Goal: Task Accomplishment & Management: Manage account settings

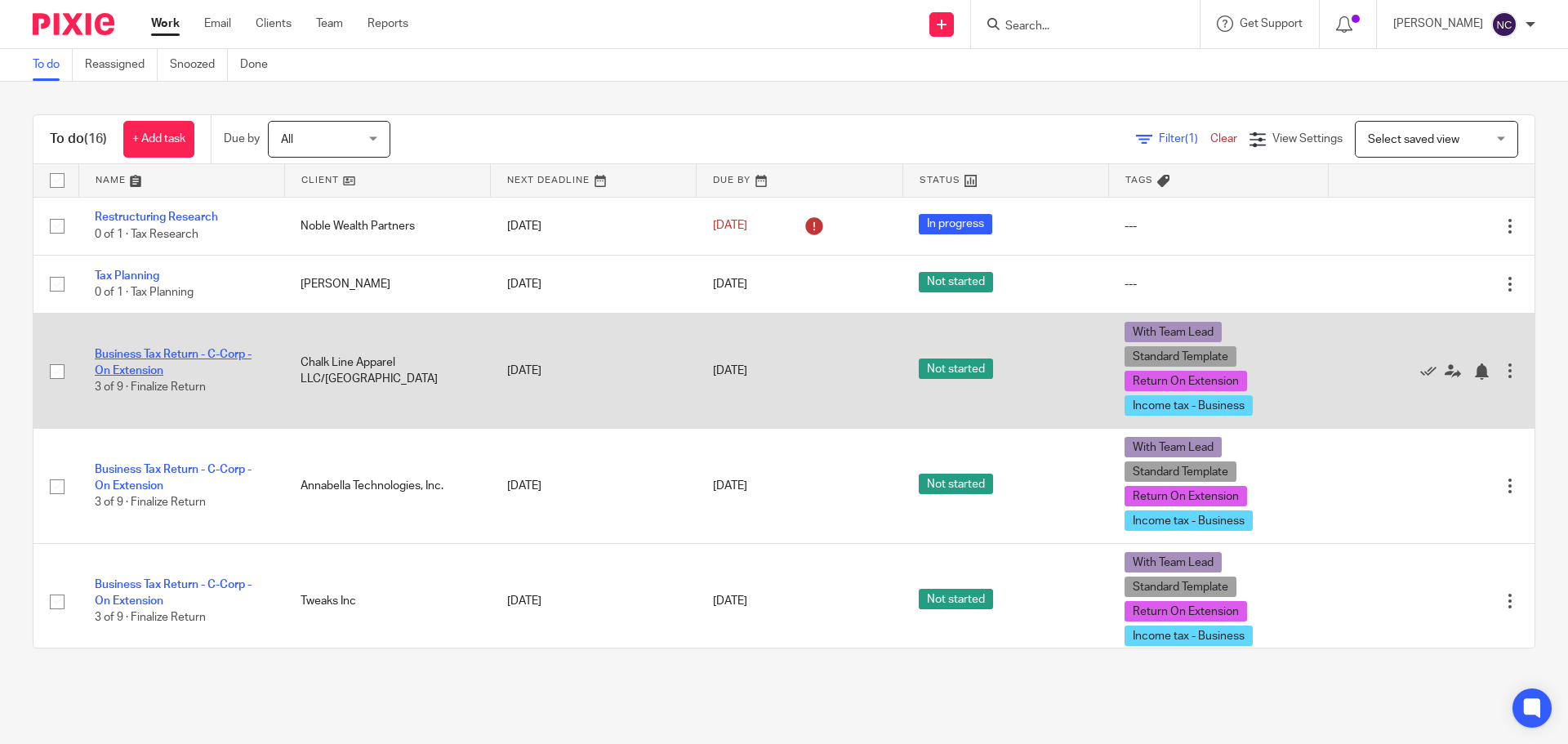
click at [210, 359] on link "Business Tax Return - C-Corp - On Extension" at bounding box center [174, 363] width 157 height 28
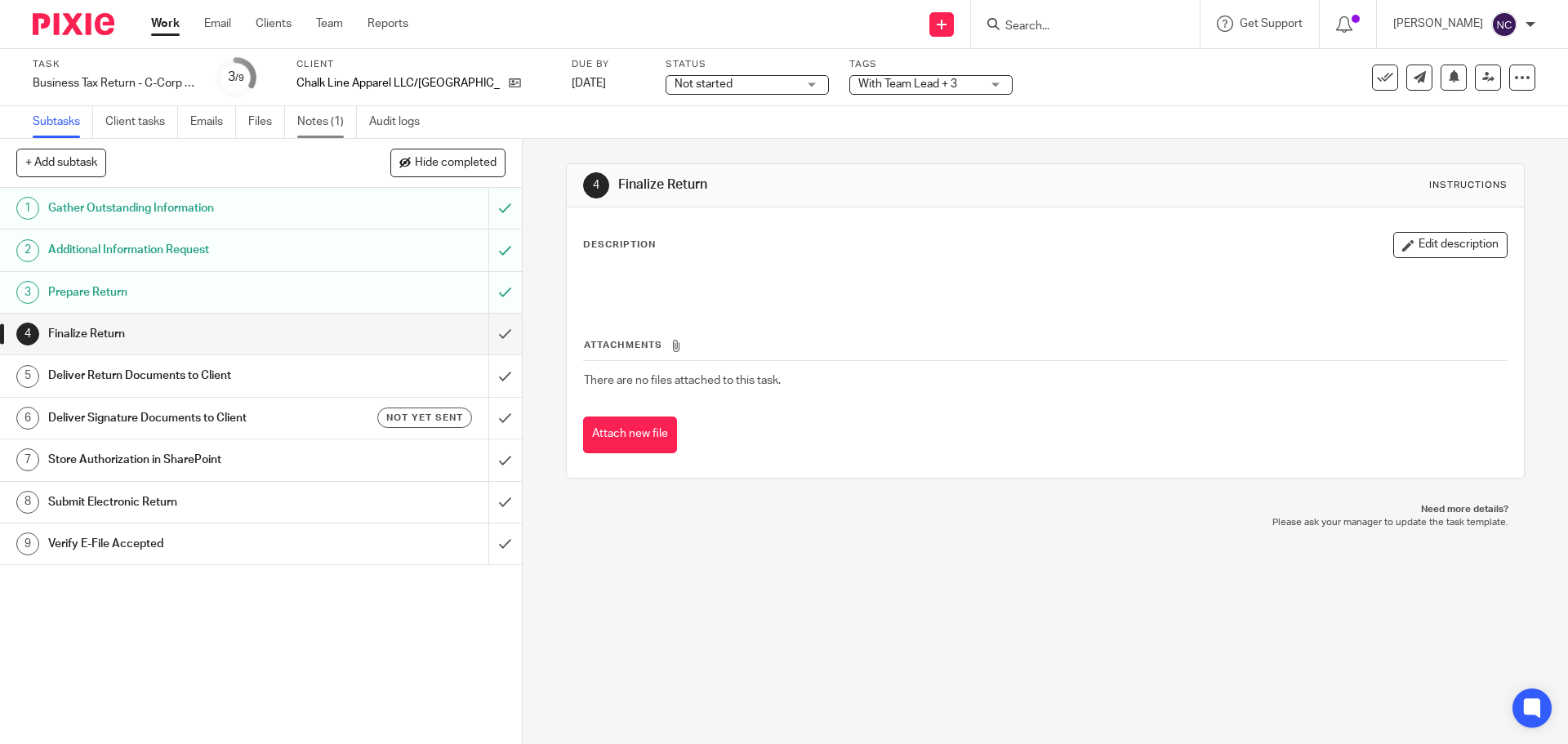
click at [311, 112] on link "Notes (1)" at bounding box center [326, 121] width 59 height 32
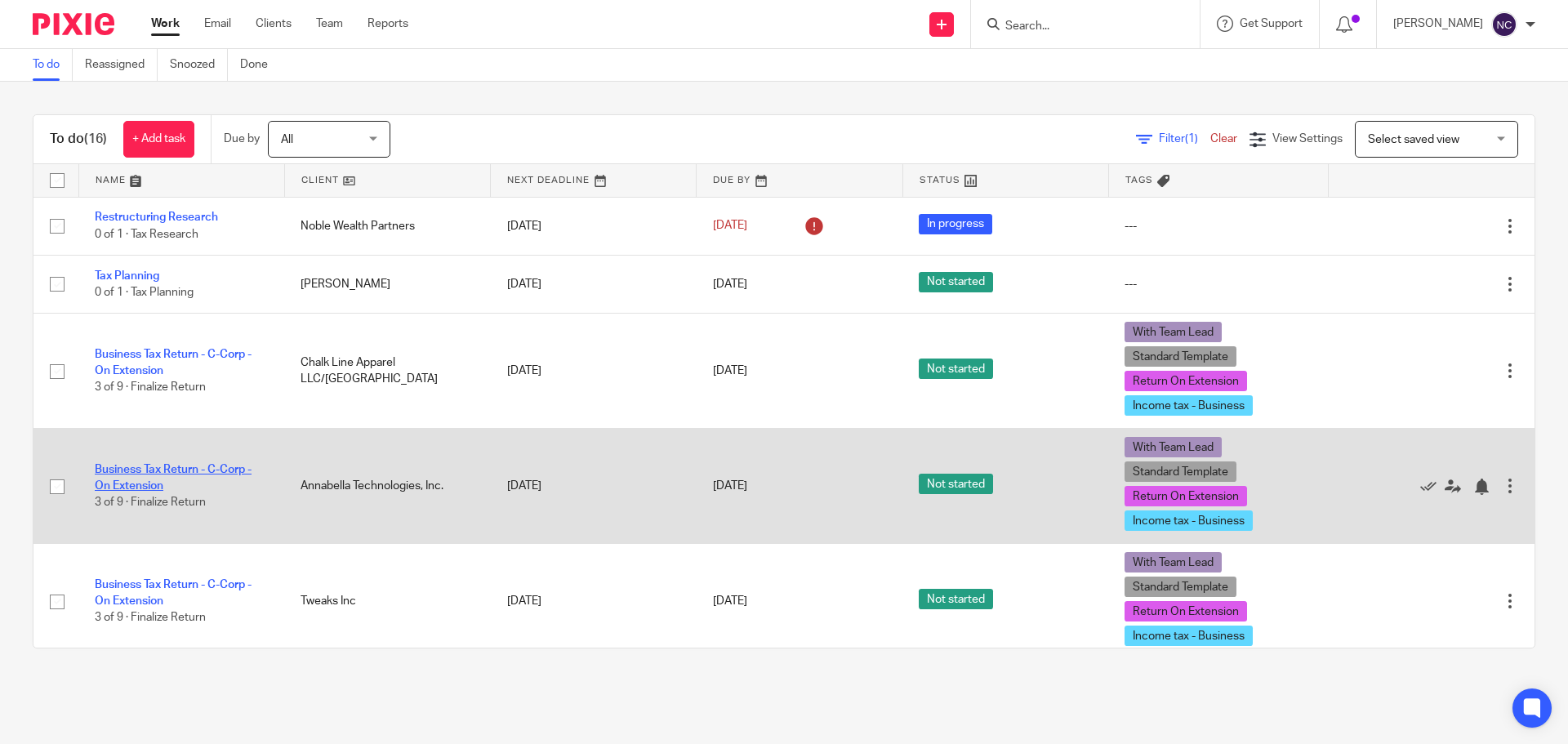
click at [144, 469] on link "Business Tax Return - C-Corp - On Extension" at bounding box center [174, 477] width 157 height 28
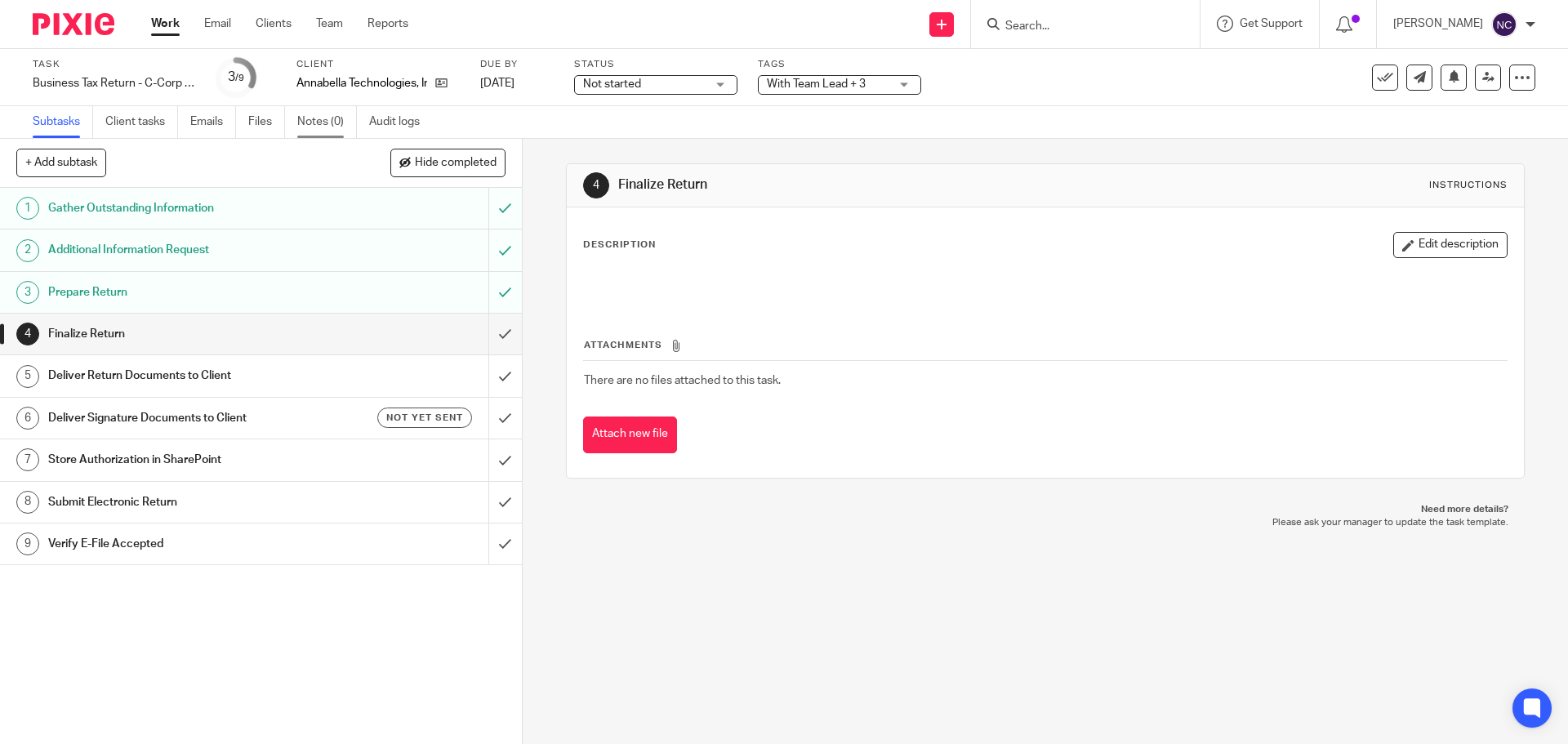
click at [316, 116] on link "Notes (0)" at bounding box center [326, 121] width 59 height 32
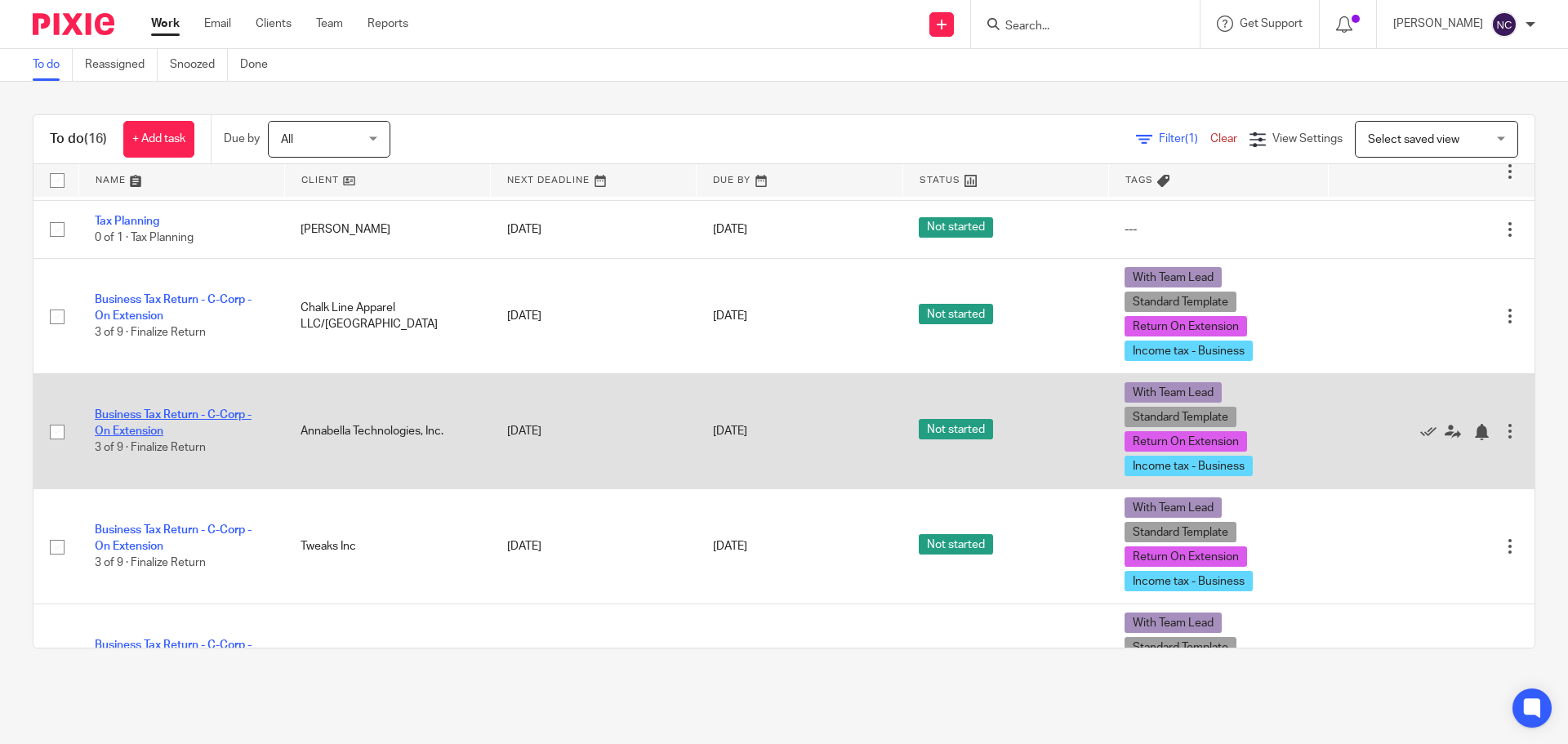
scroll to position [81, 0]
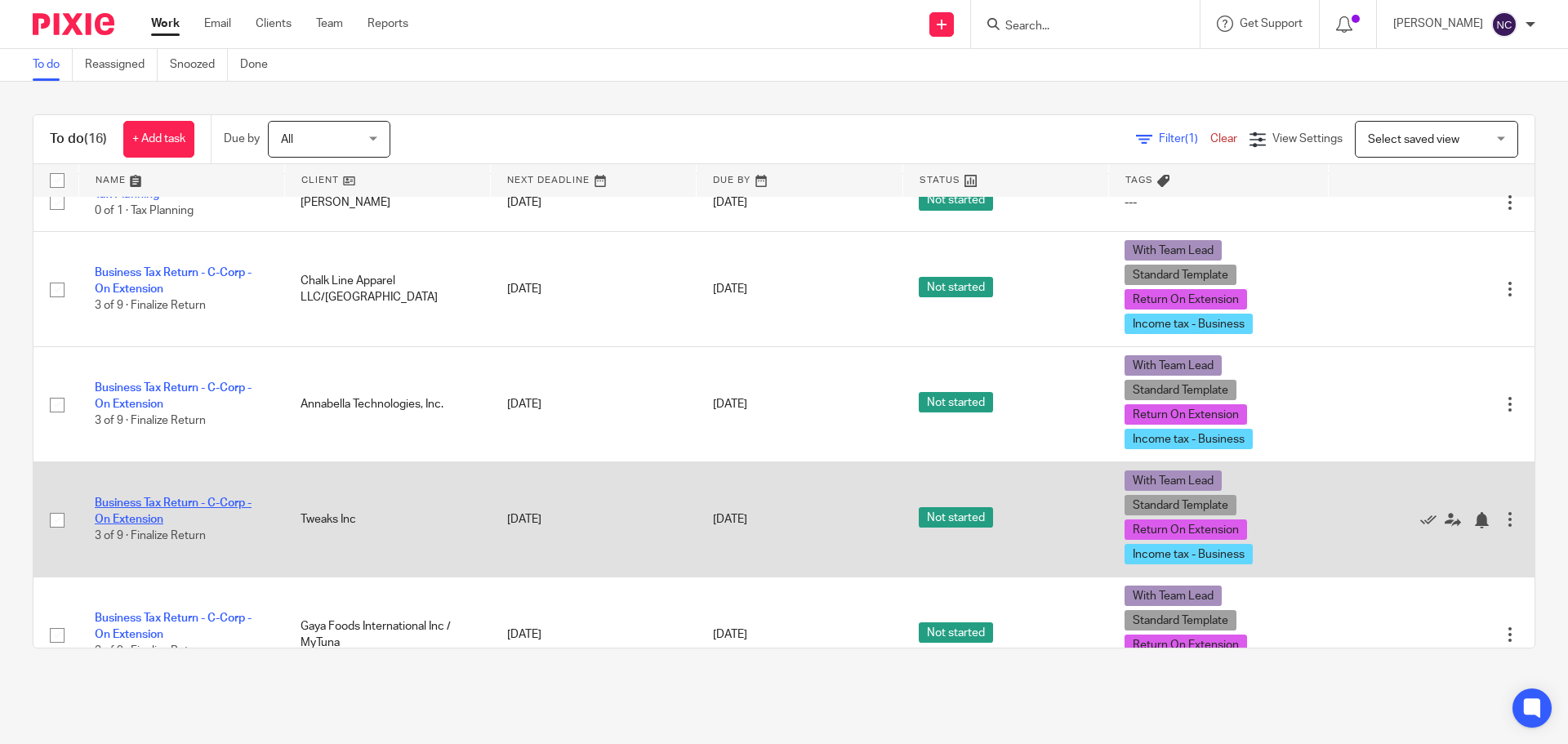
click at [163, 502] on link "Business Tax Return - C-Corp - On Extension" at bounding box center [174, 511] width 157 height 28
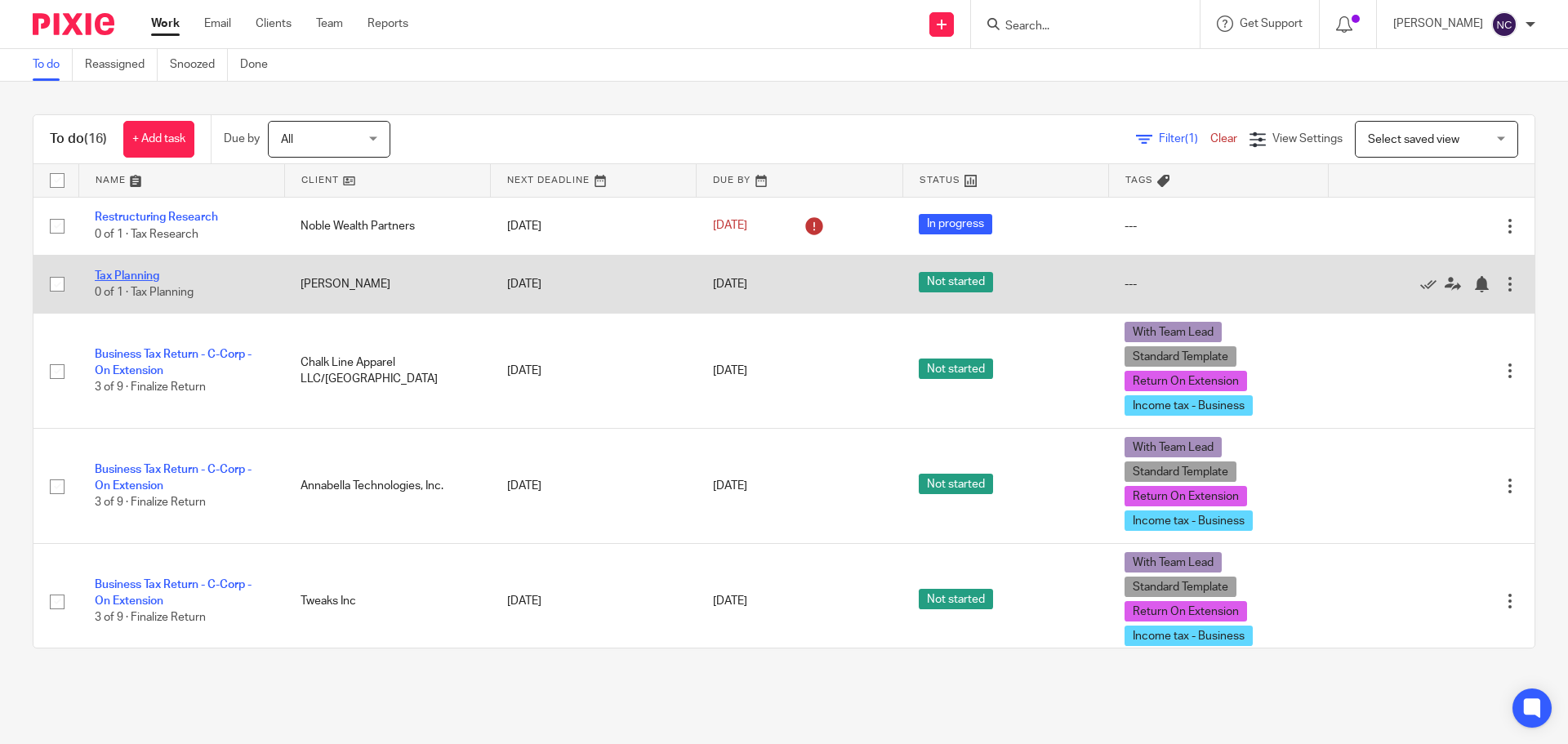
click at [133, 274] on link "Tax Planning" at bounding box center [127, 276] width 65 height 12
click at [137, 276] on link "Tax Planning" at bounding box center [127, 276] width 65 height 12
click at [127, 272] on link "Tax Planning" at bounding box center [127, 276] width 65 height 12
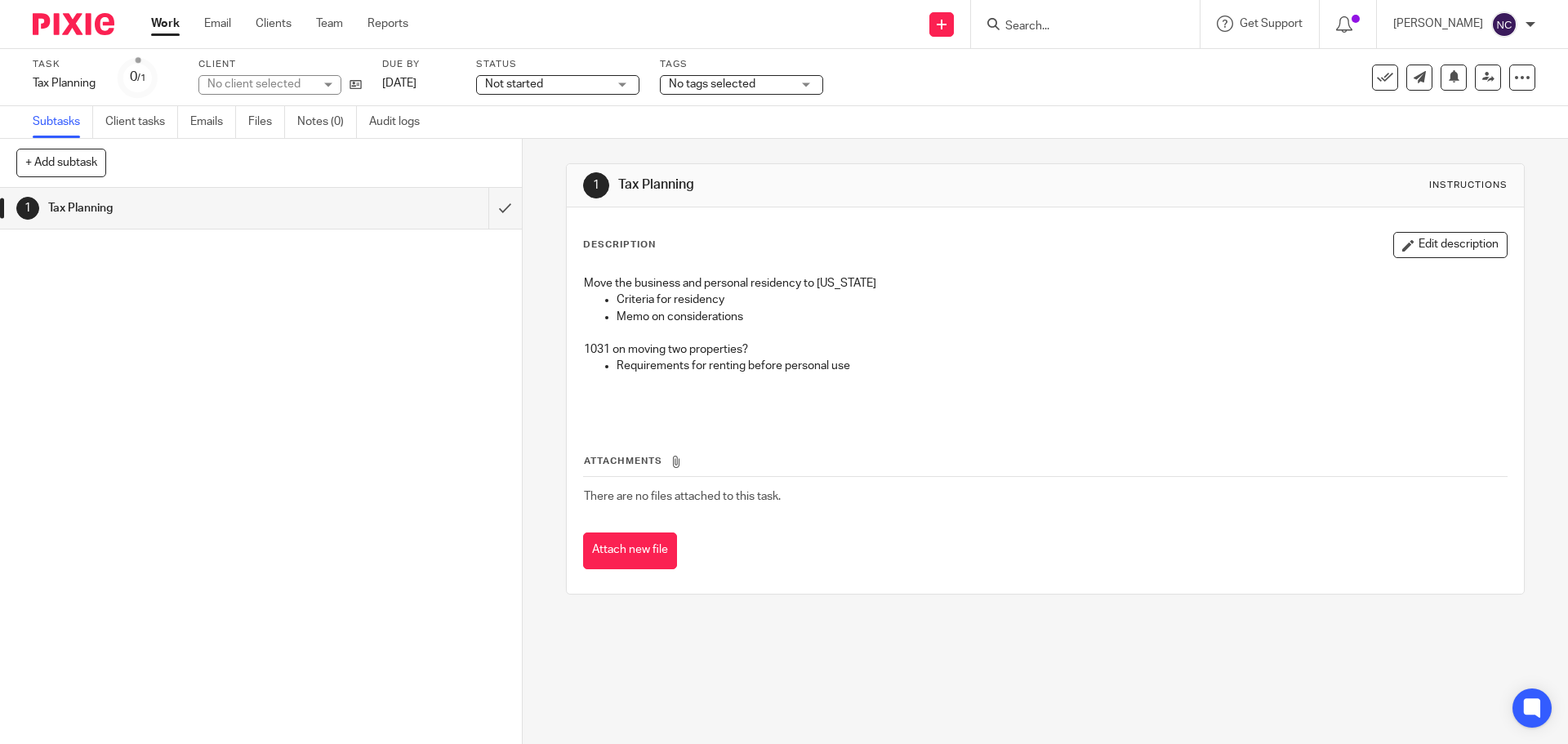
click at [554, 85] on span "Not started" at bounding box center [546, 84] width 122 height 17
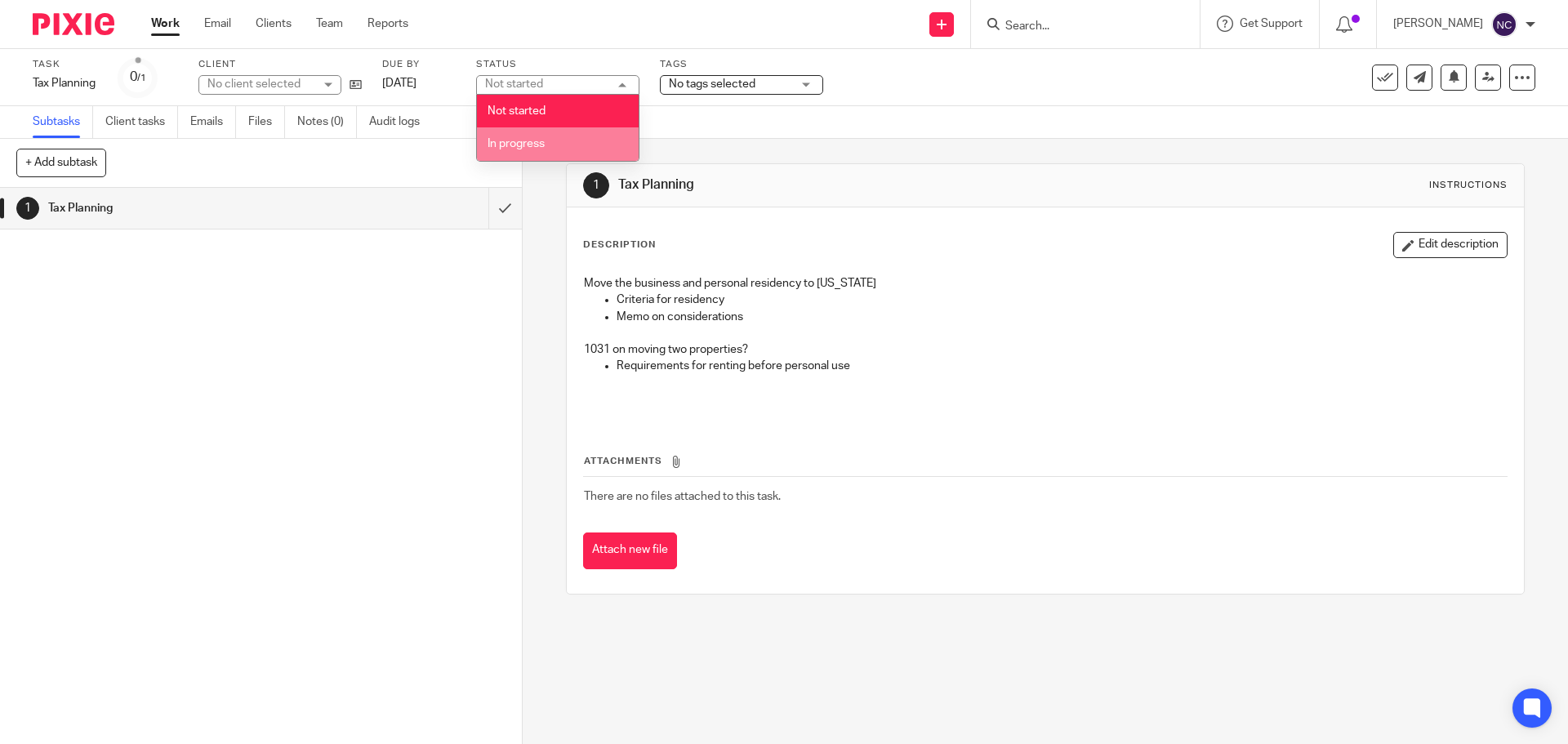
click at [537, 135] on li "In progress" at bounding box center [558, 144] width 162 height 34
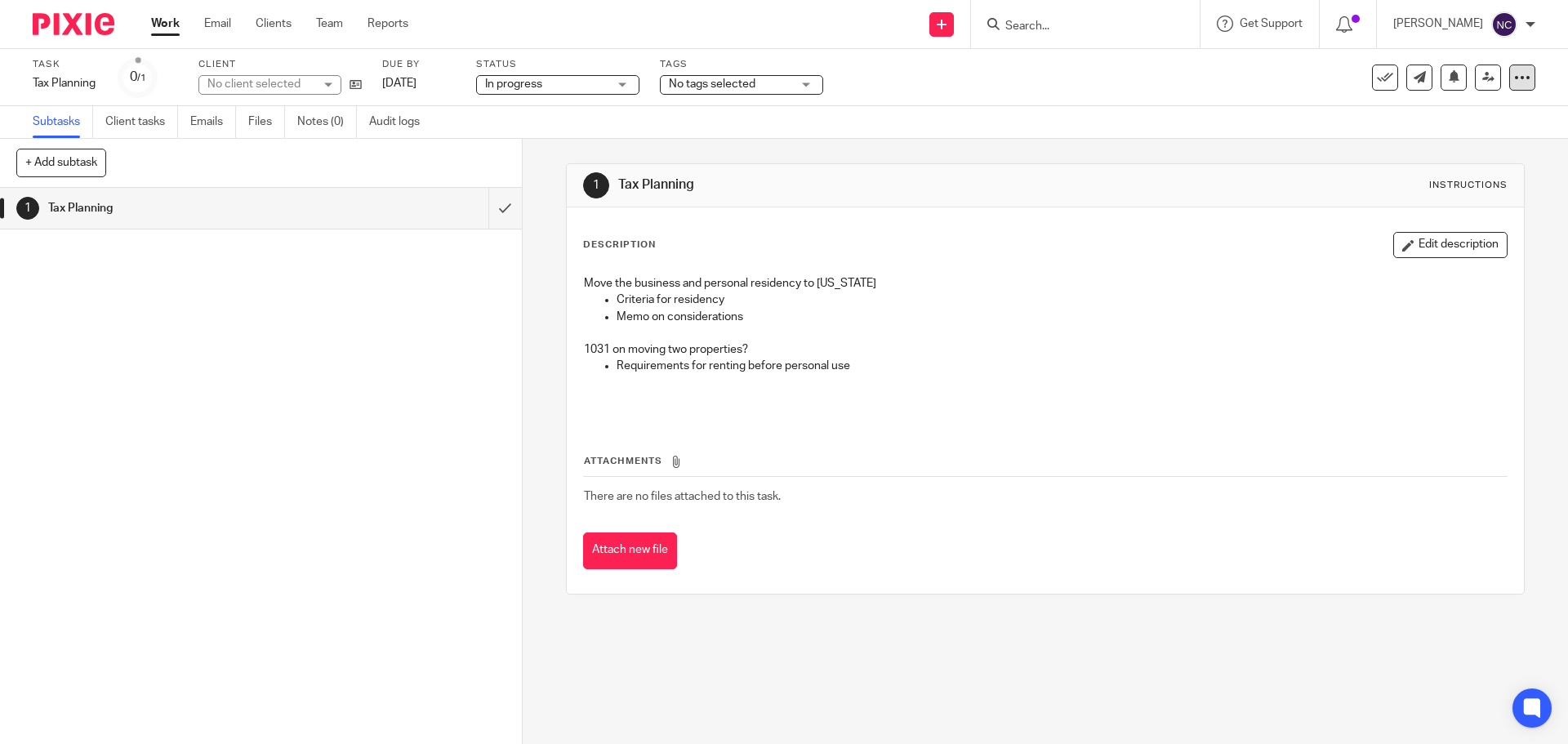
click at [1517, 79] on icon at bounding box center [1521, 78] width 16 height 16
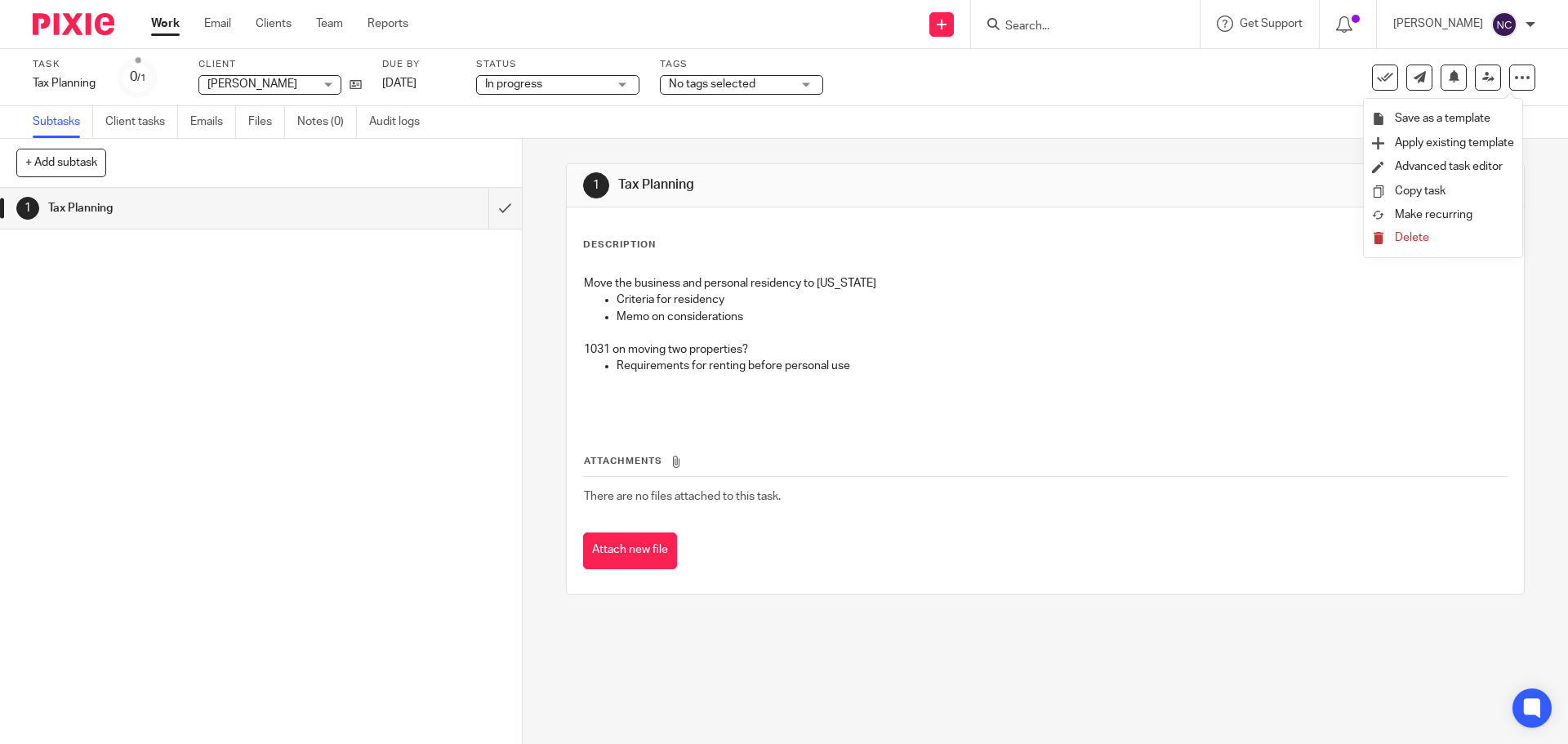
click at [1213, 116] on div "Subtasks Client tasks Emails Files Notes (0) Audit logs" at bounding box center [784, 122] width 1568 height 33
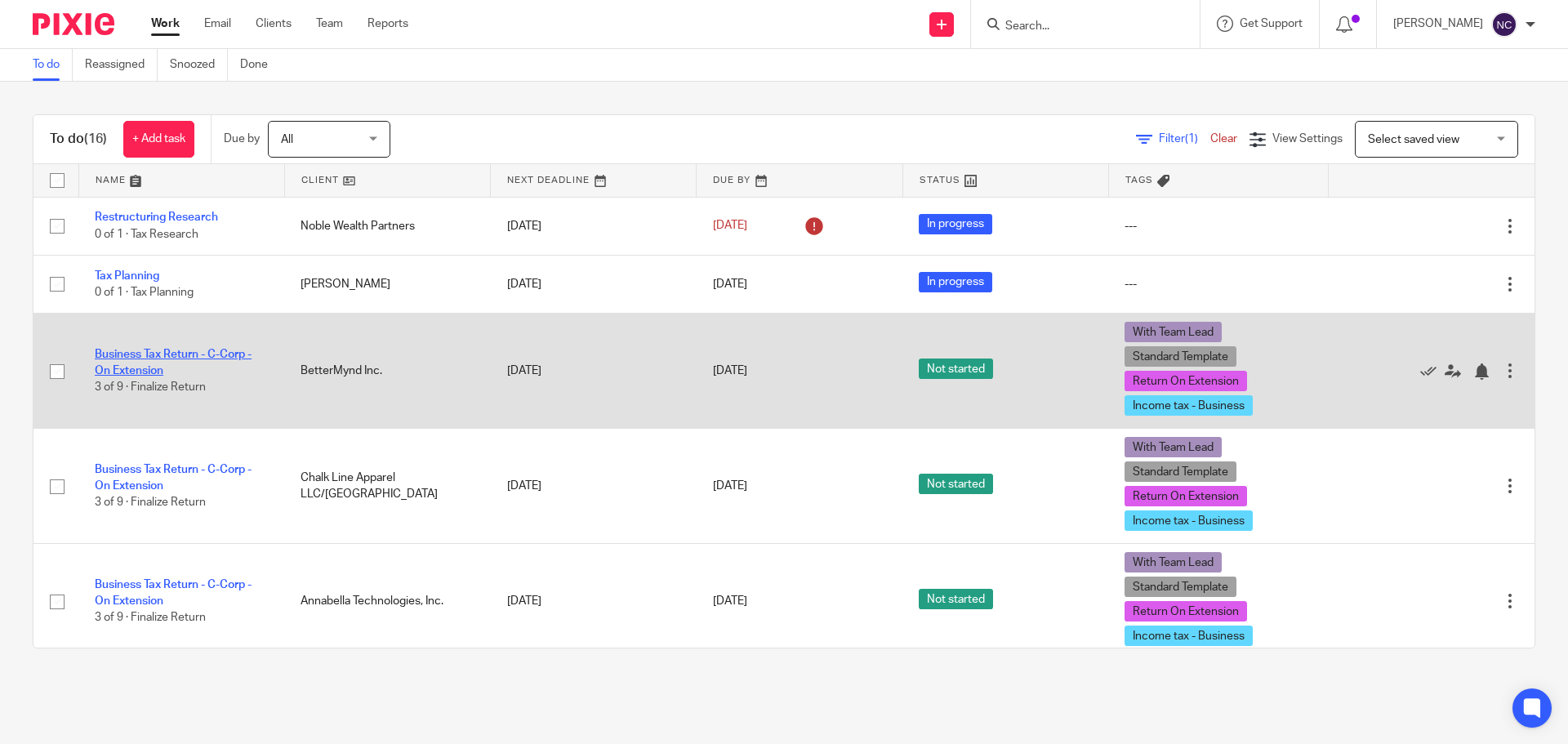
click at [193, 354] on link "Business Tax Return - C-Corp - On Extension" at bounding box center [174, 363] width 157 height 28
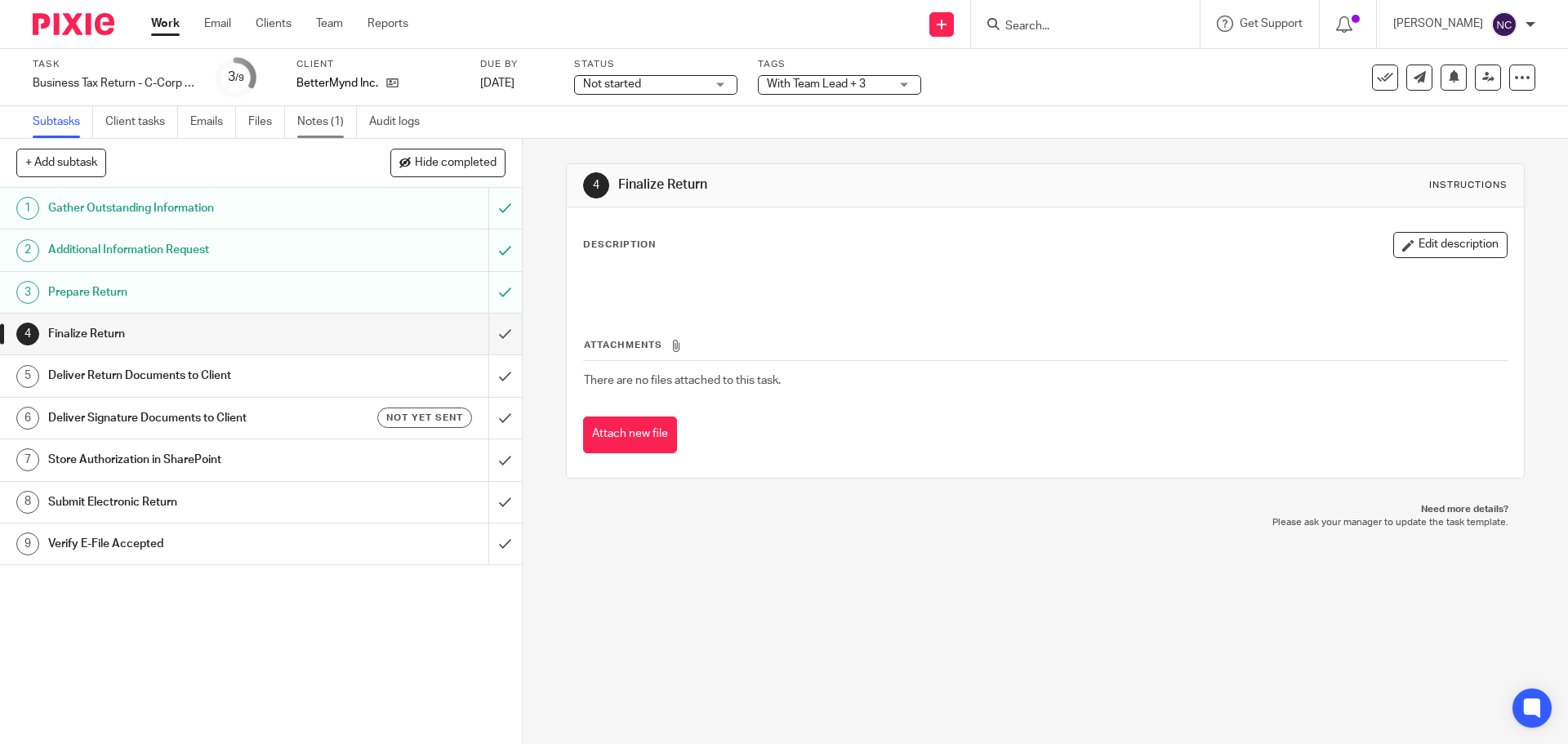
click at [300, 115] on link "Notes (1)" at bounding box center [326, 121] width 59 height 32
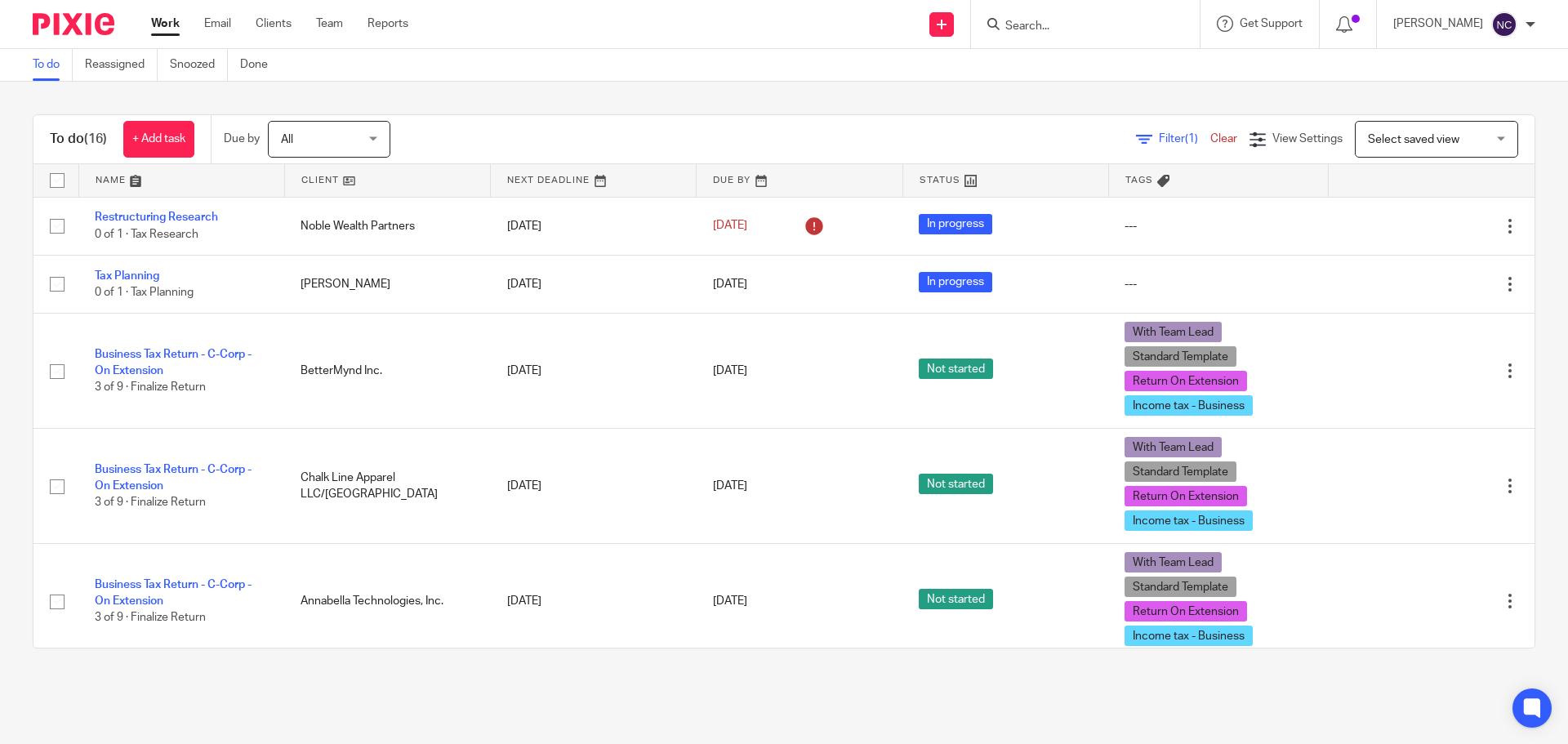
click at [458, 178] on link at bounding box center [387, 180] width 205 height 33
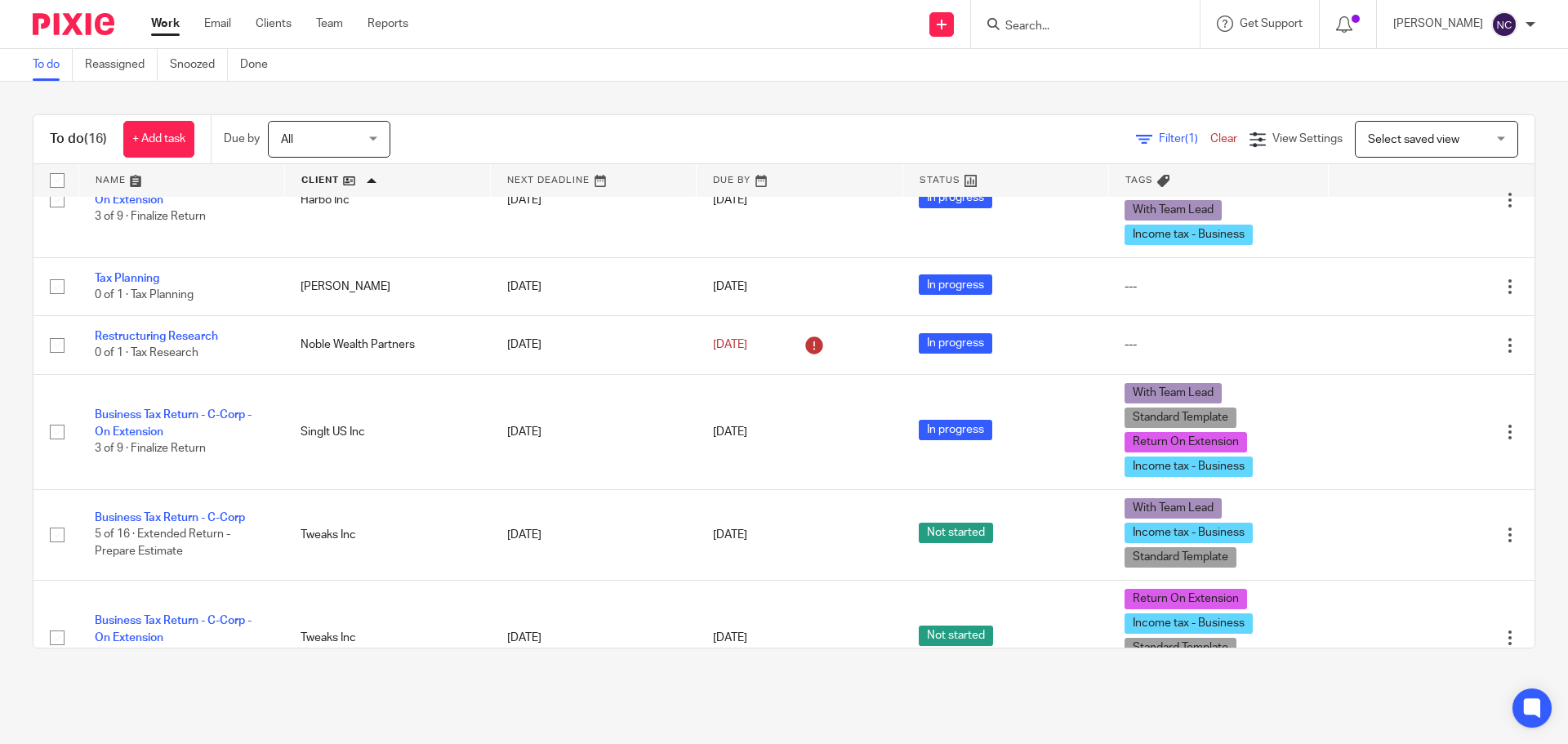
scroll to position [1042, 0]
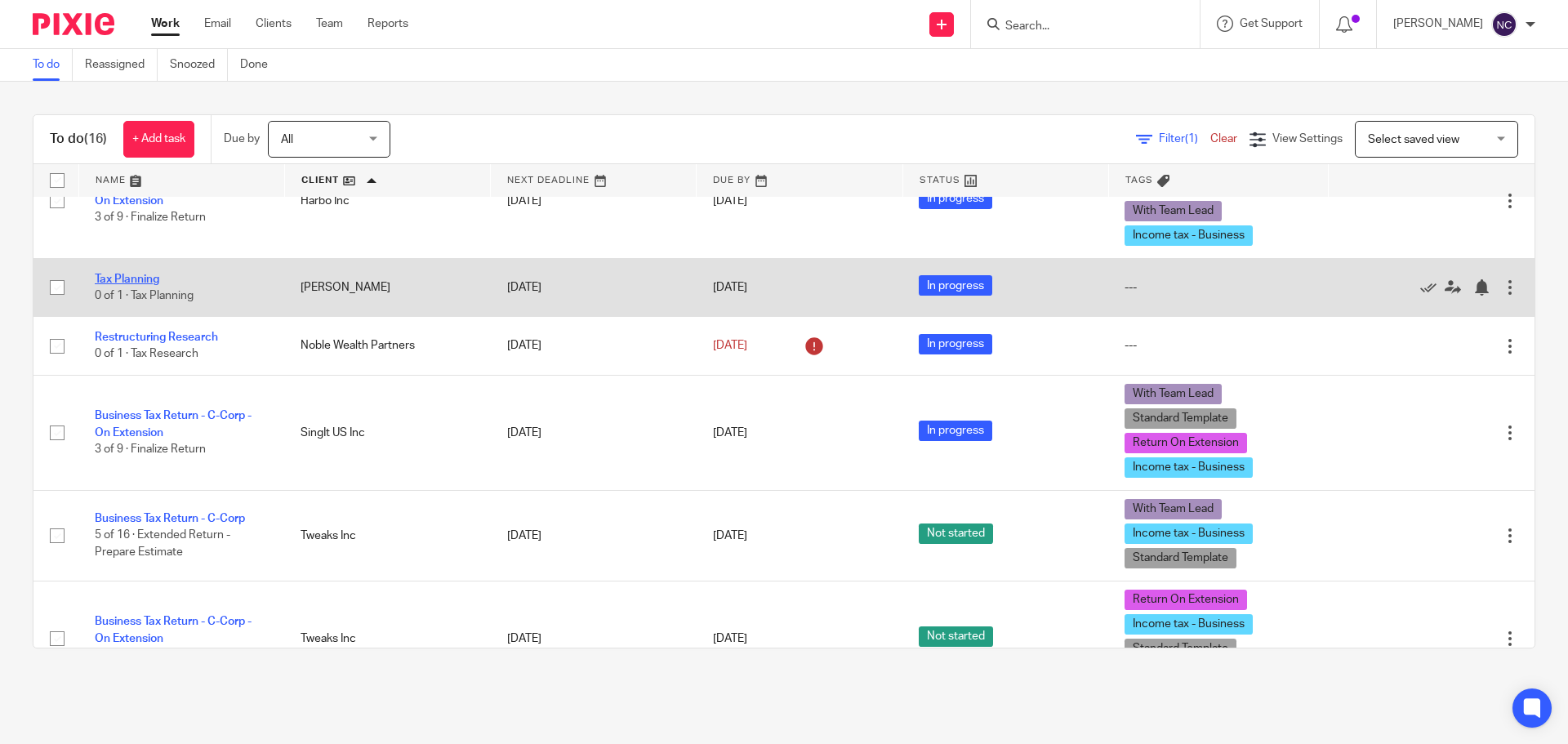
click at [136, 281] on link "Tax Planning" at bounding box center [127, 279] width 65 height 12
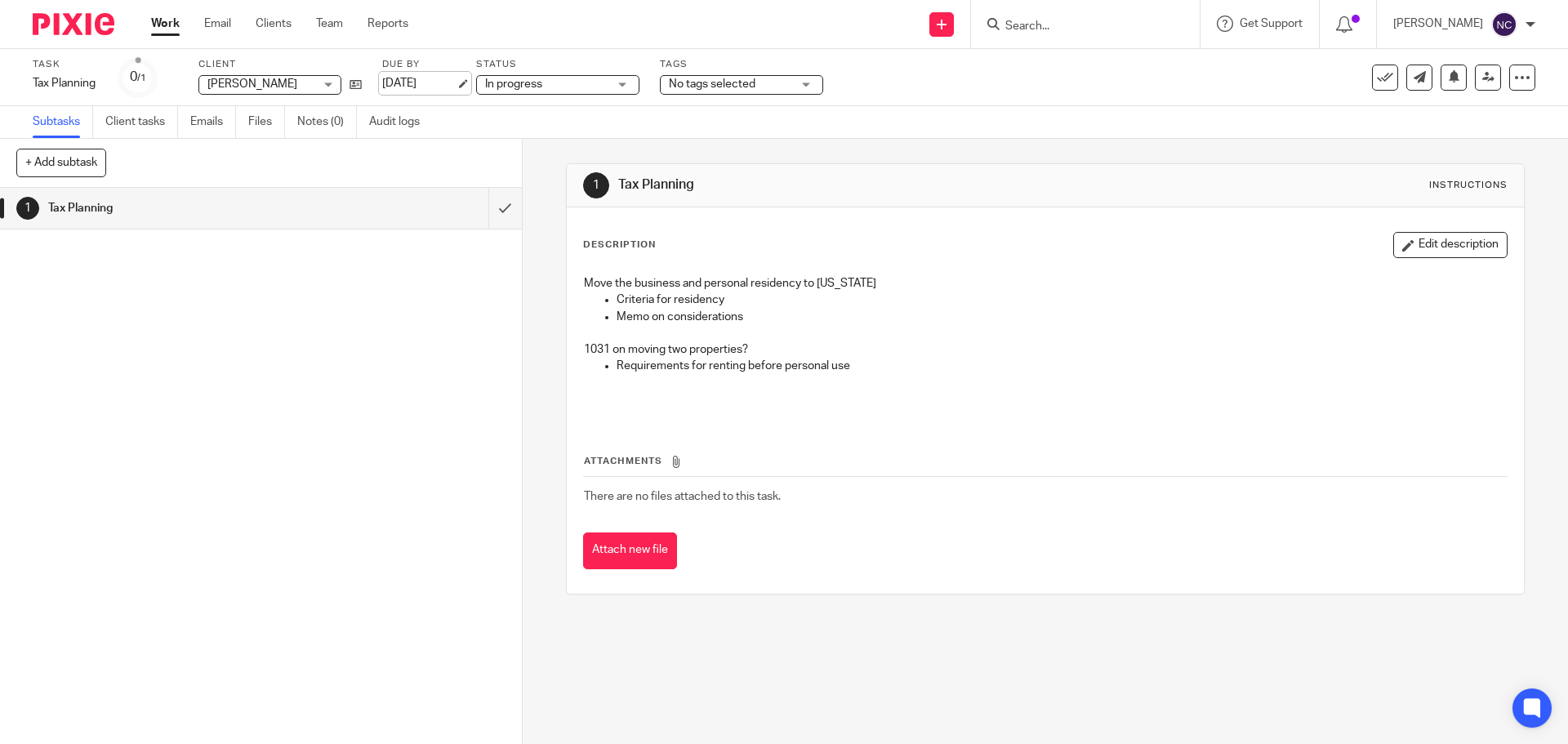
click at [456, 88] on link "Sep 30, 2025" at bounding box center [419, 83] width 74 height 17
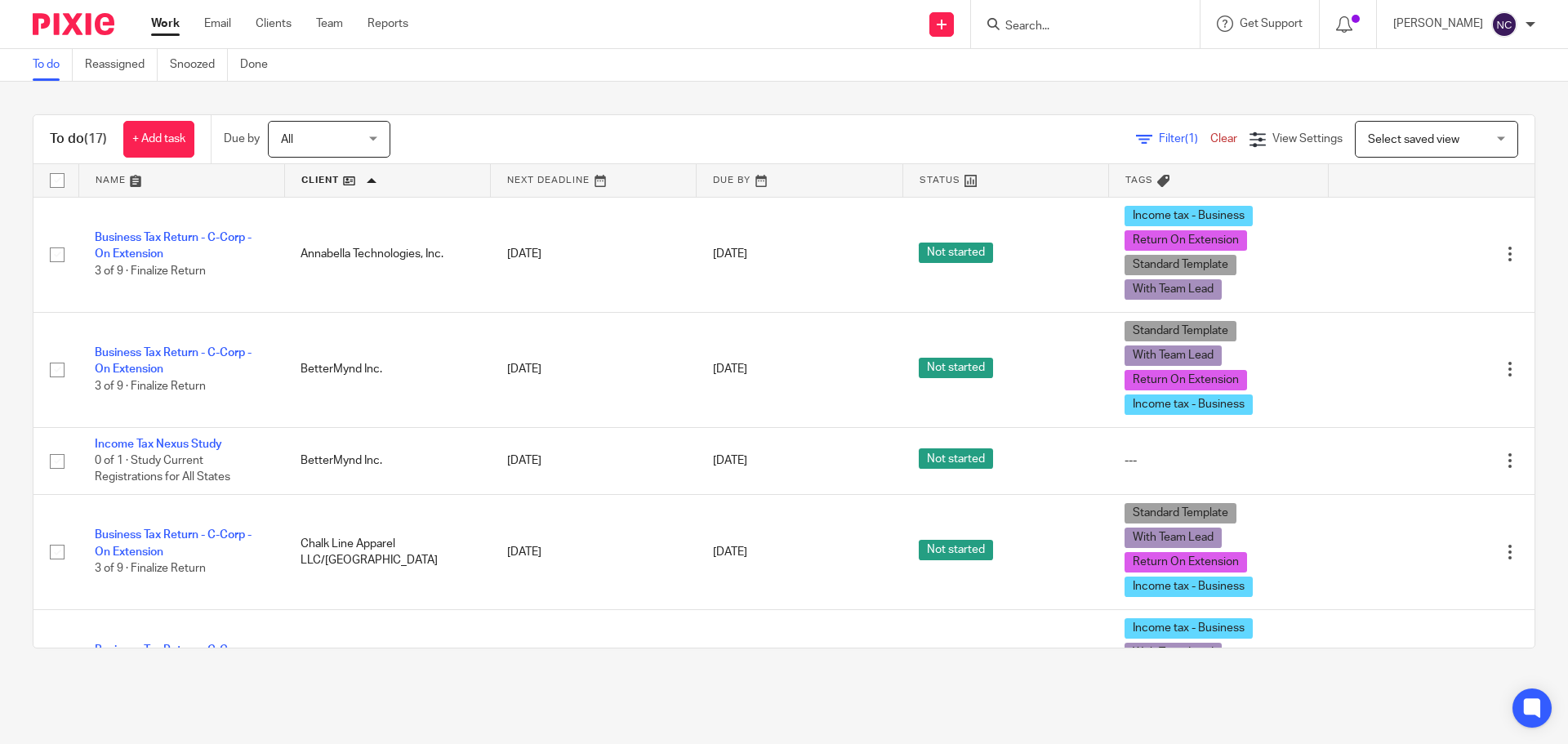
click at [1016, 178] on link at bounding box center [1005, 180] width 205 height 33
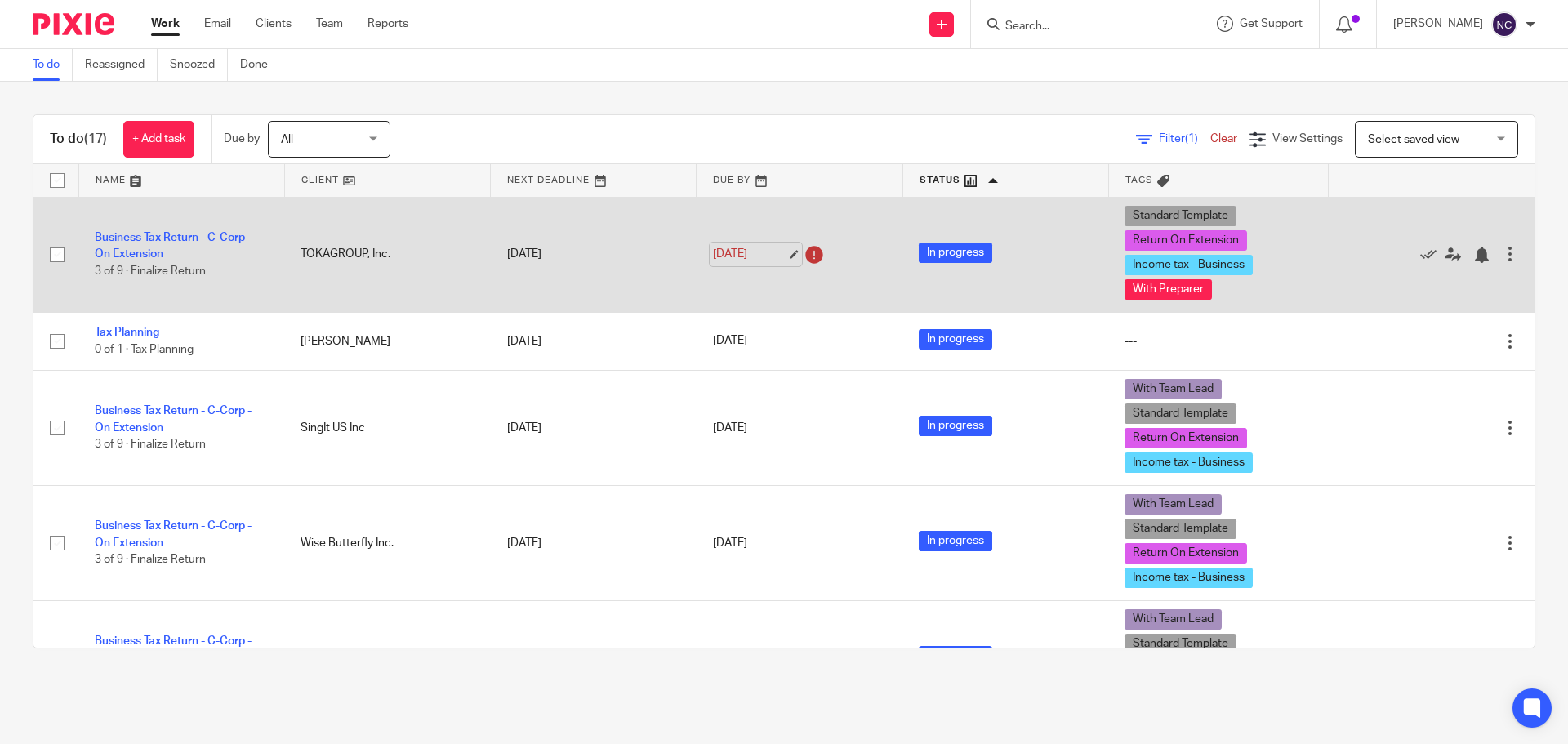
click at [777, 252] on link "Sep 15, 2025" at bounding box center [750, 254] width 74 height 17
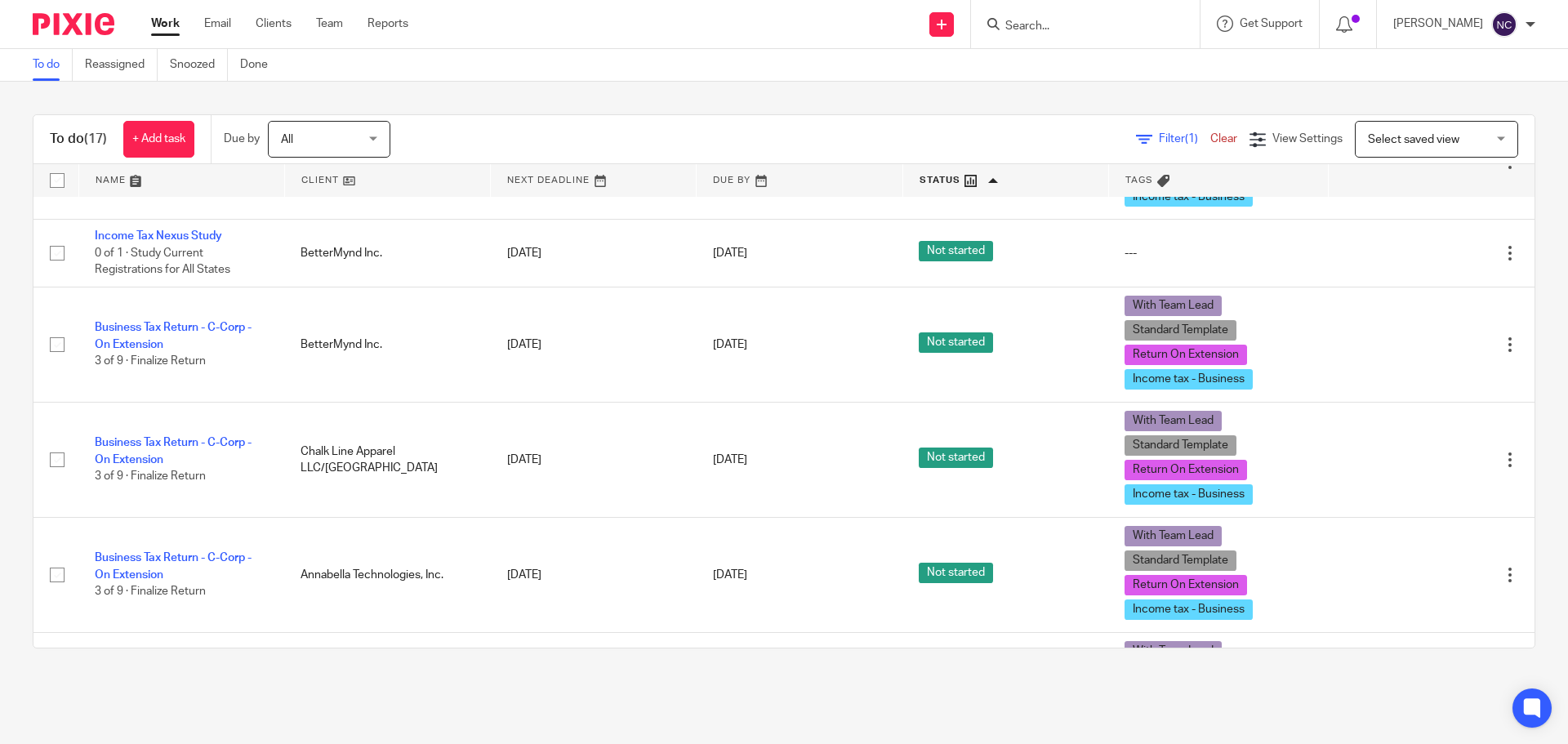
scroll to position [1307, 0]
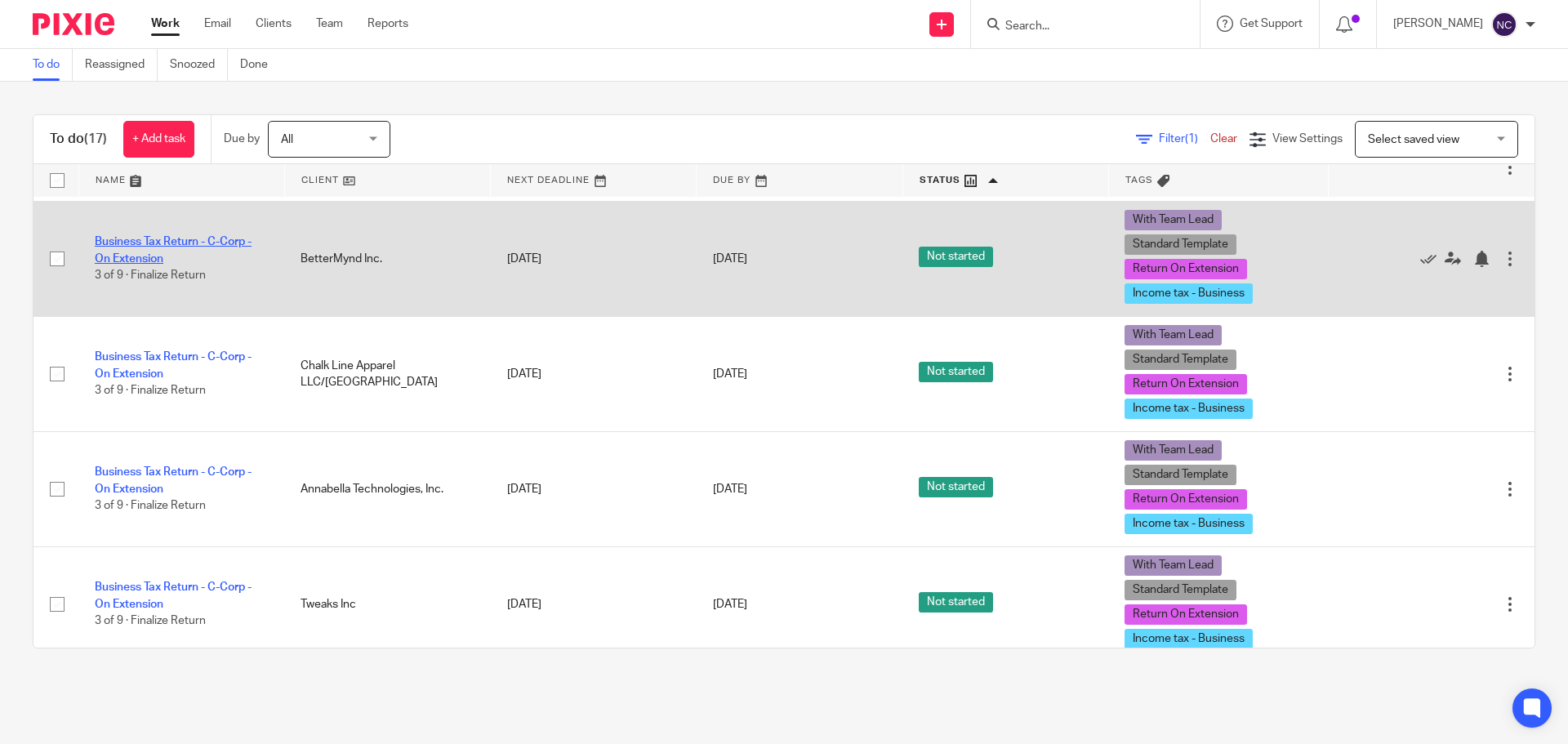
click at [138, 241] on link "Business Tax Return - C-Corp - On Extension" at bounding box center [174, 249] width 157 height 28
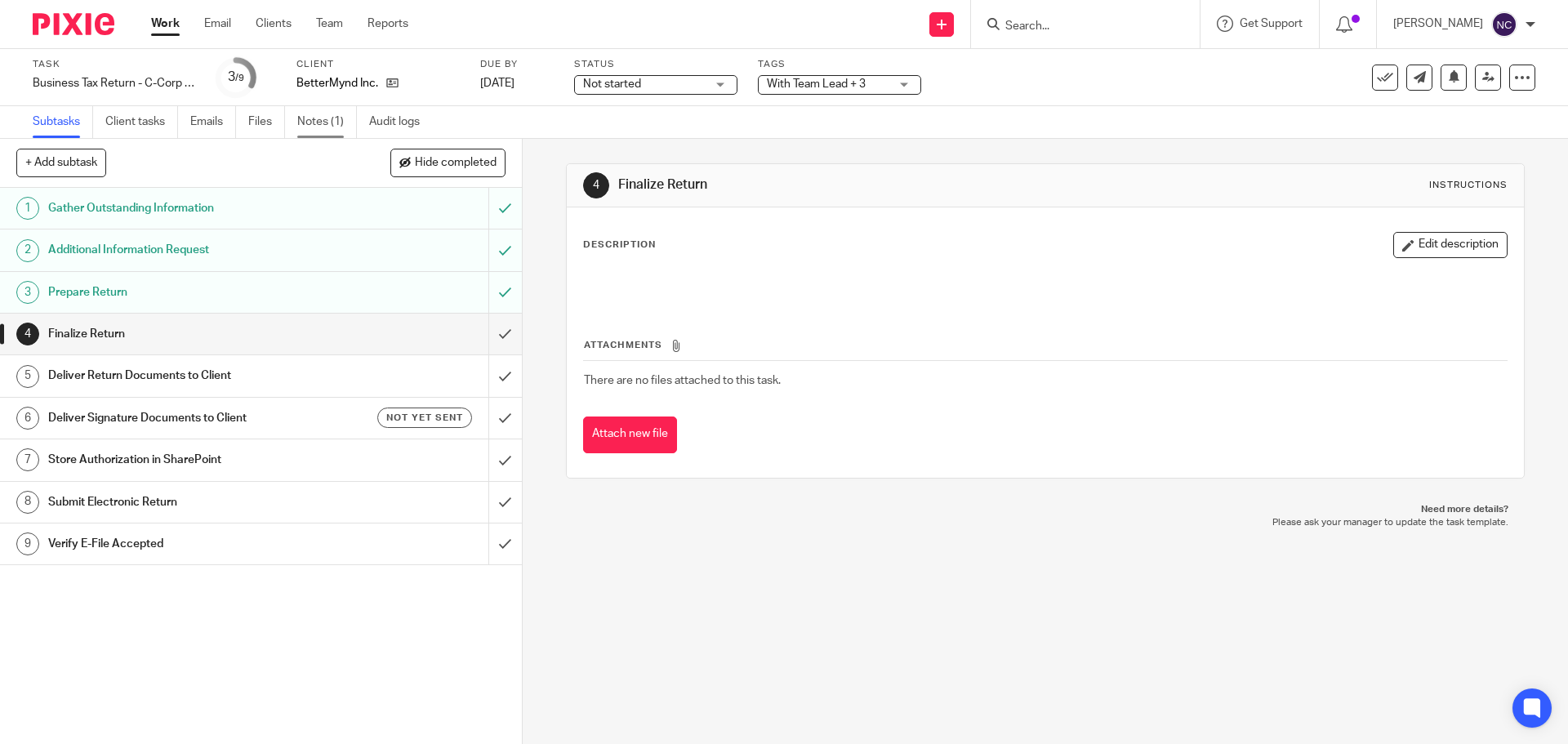
click at [317, 113] on link "Notes (1)" at bounding box center [326, 121] width 59 height 32
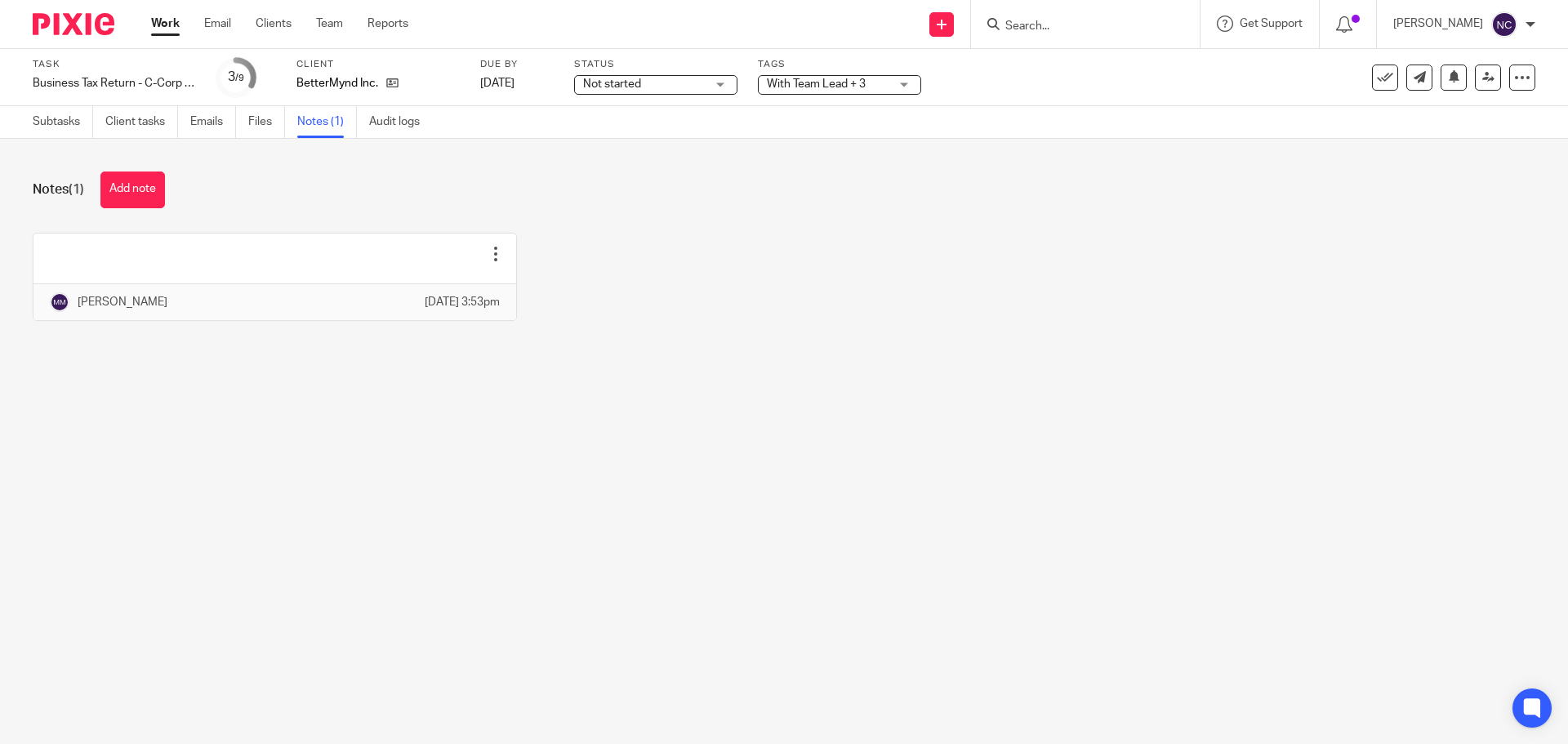
click at [633, 81] on span "Not started" at bounding box center [612, 84] width 58 height 12
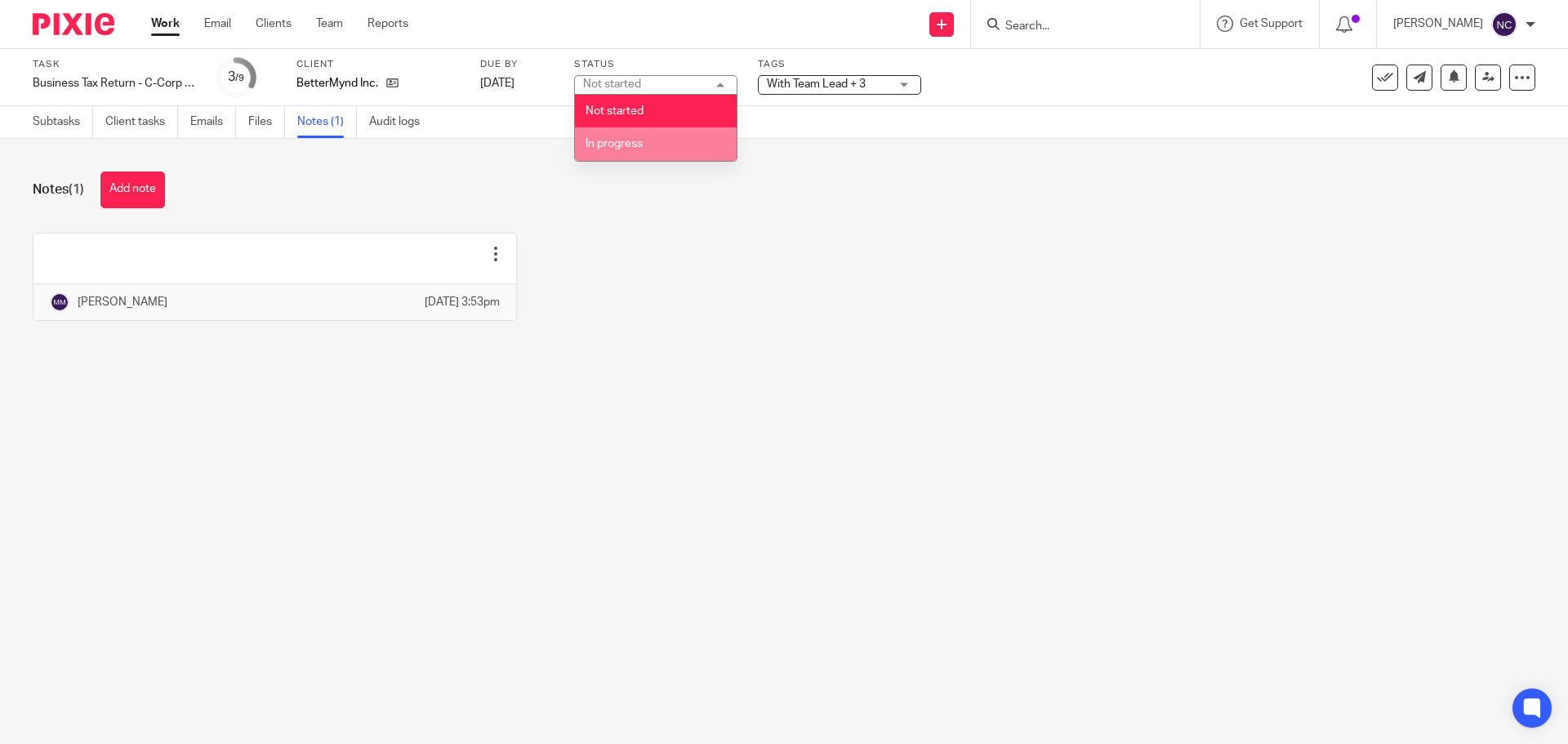
click at [623, 148] on span "In progress" at bounding box center [614, 144] width 57 height 12
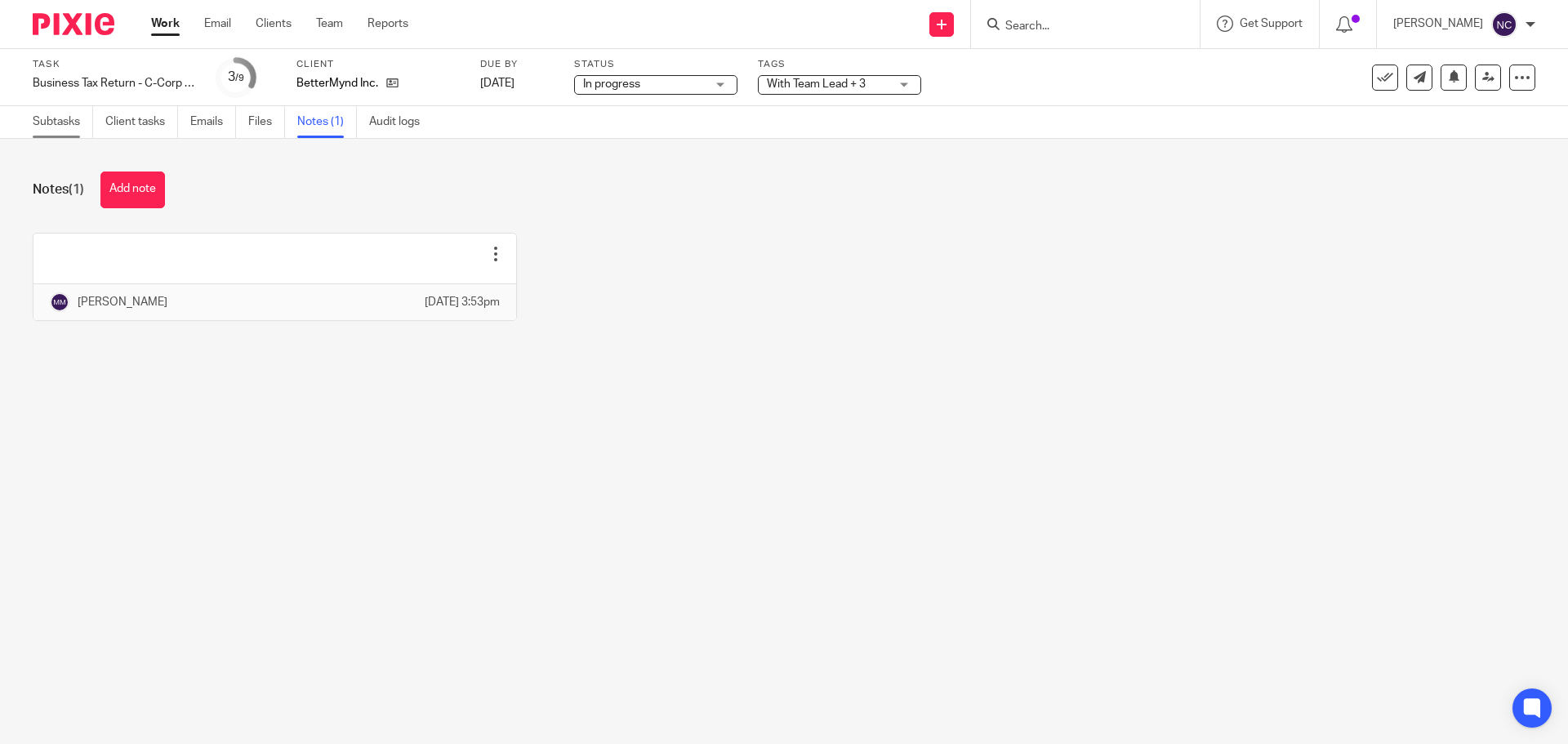
click at [72, 127] on link "Subtasks" at bounding box center [63, 121] width 60 height 32
click at [157, 25] on link "Work" at bounding box center [165, 23] width 28 height 16
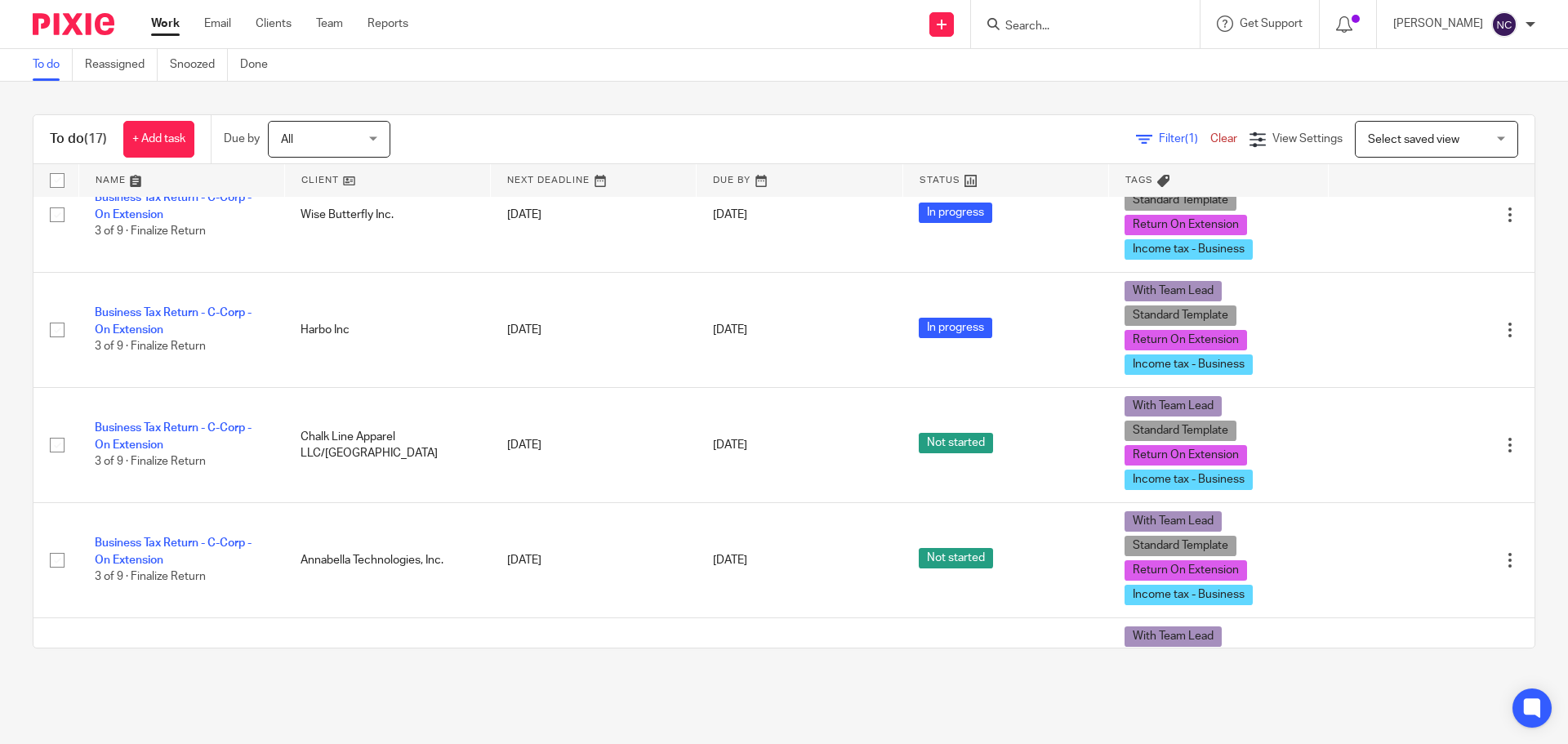
scroll to position [327, 0]
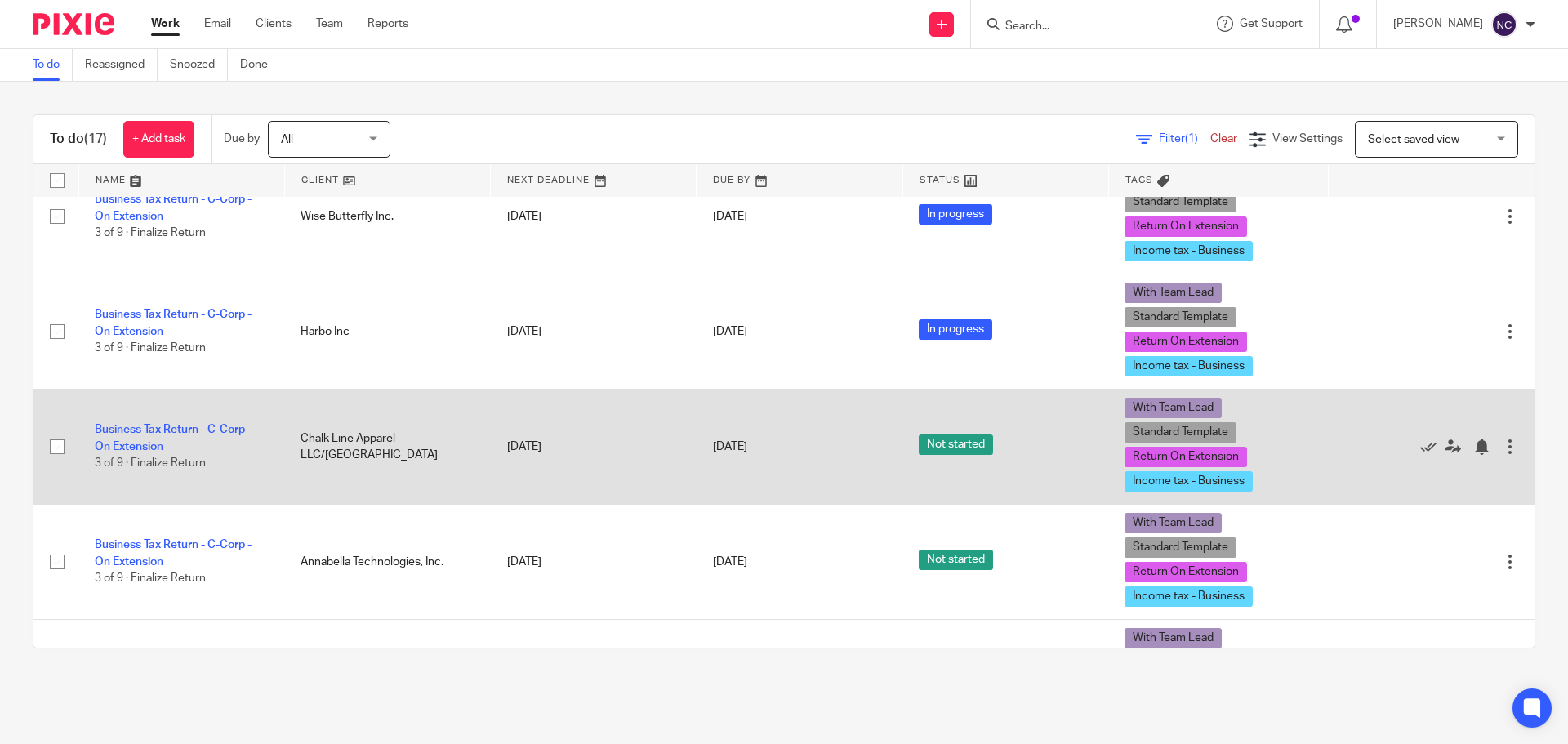
click at [175, 437] on td "Business Tax Return - C-Corp - On Extension 3 of 9 · Finalize Return" at bounding box center [181, 446] width 206 height 115
click at [179, 432] on link "Business Tax Return - C-Corp - On Extension" at bounding box center [174, 437] width 157 height 28
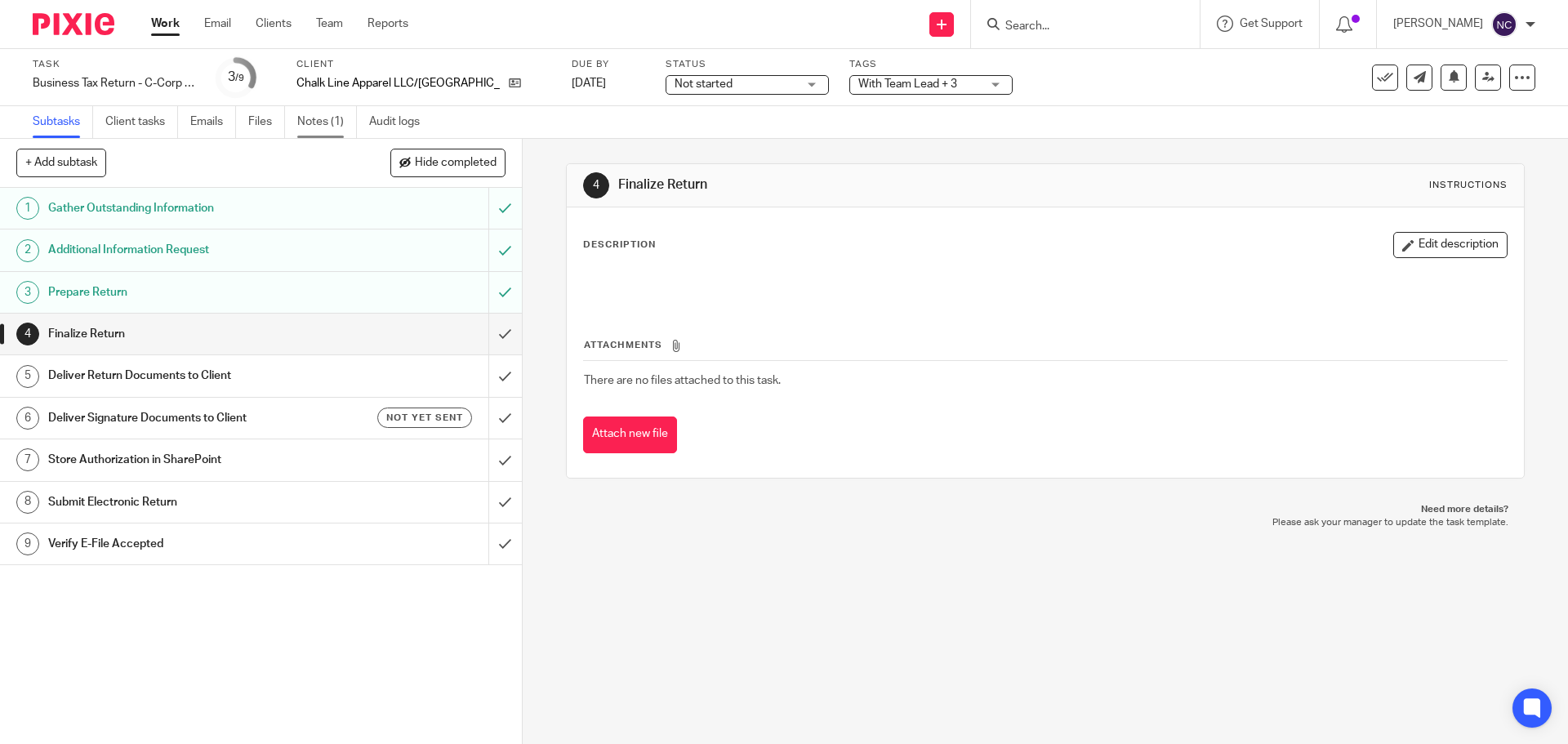
click at [315, 130] on link "Notes (1)" at bounding box center [326, 121] width 59 height 32
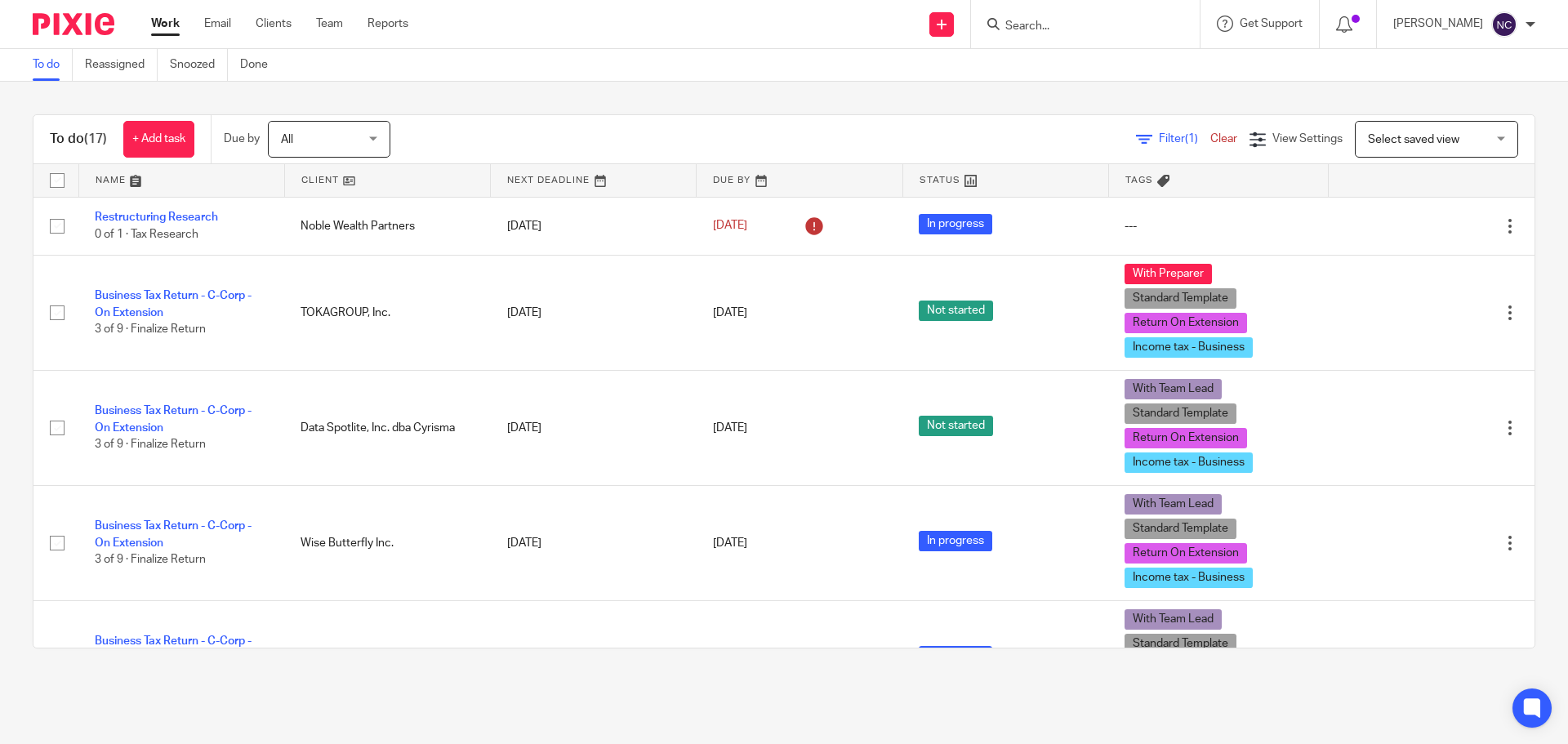
click at [429, 176] on link at bounding box center [387, 180] width 205 height 33
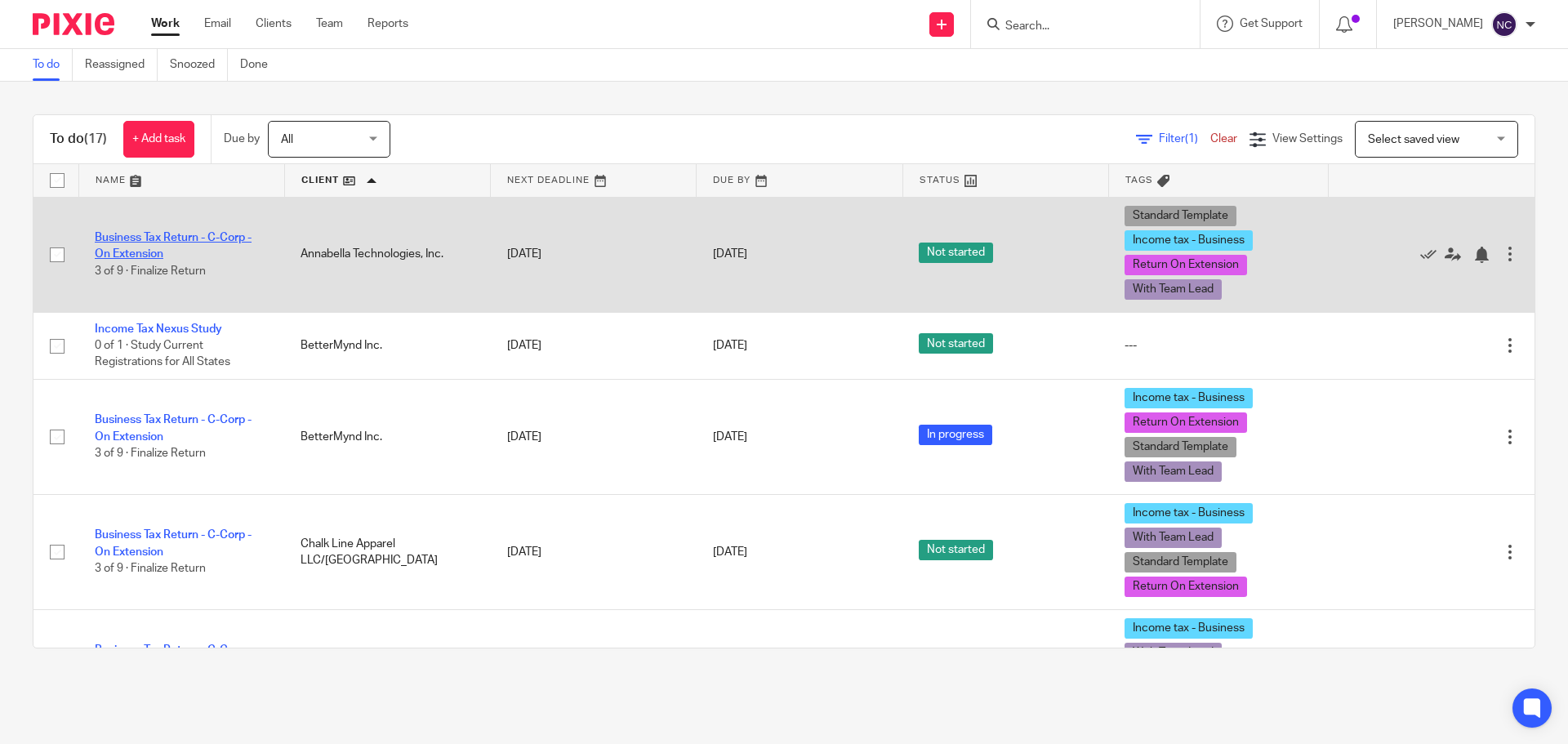
click at [136, 235] on link "Business Tax Return - C-Corp - On Extension" at bounding box center [174, 245] width 157 height 28
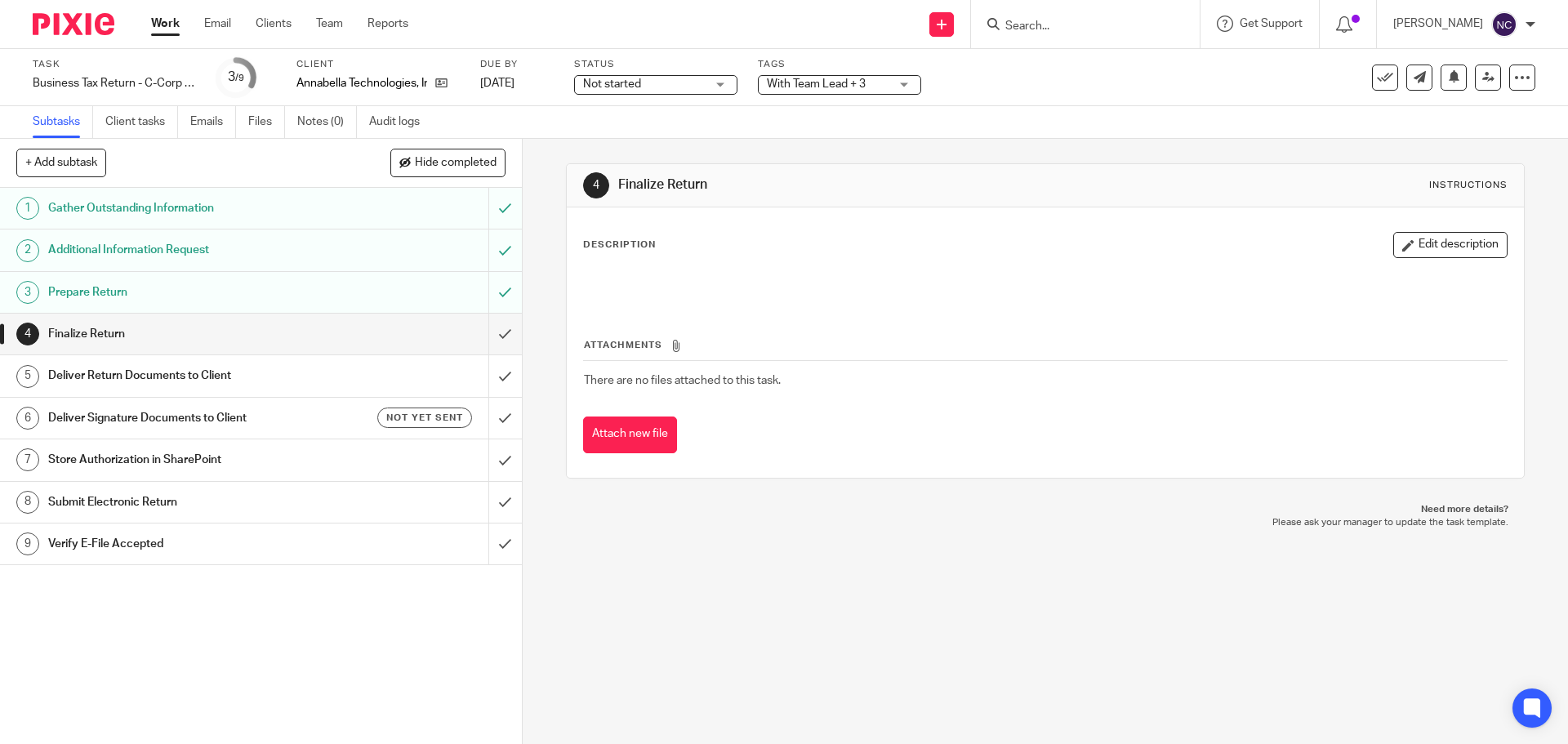
click at [667, 81] on span "Not started" at bounding box center [644, 84] width 122 height 17
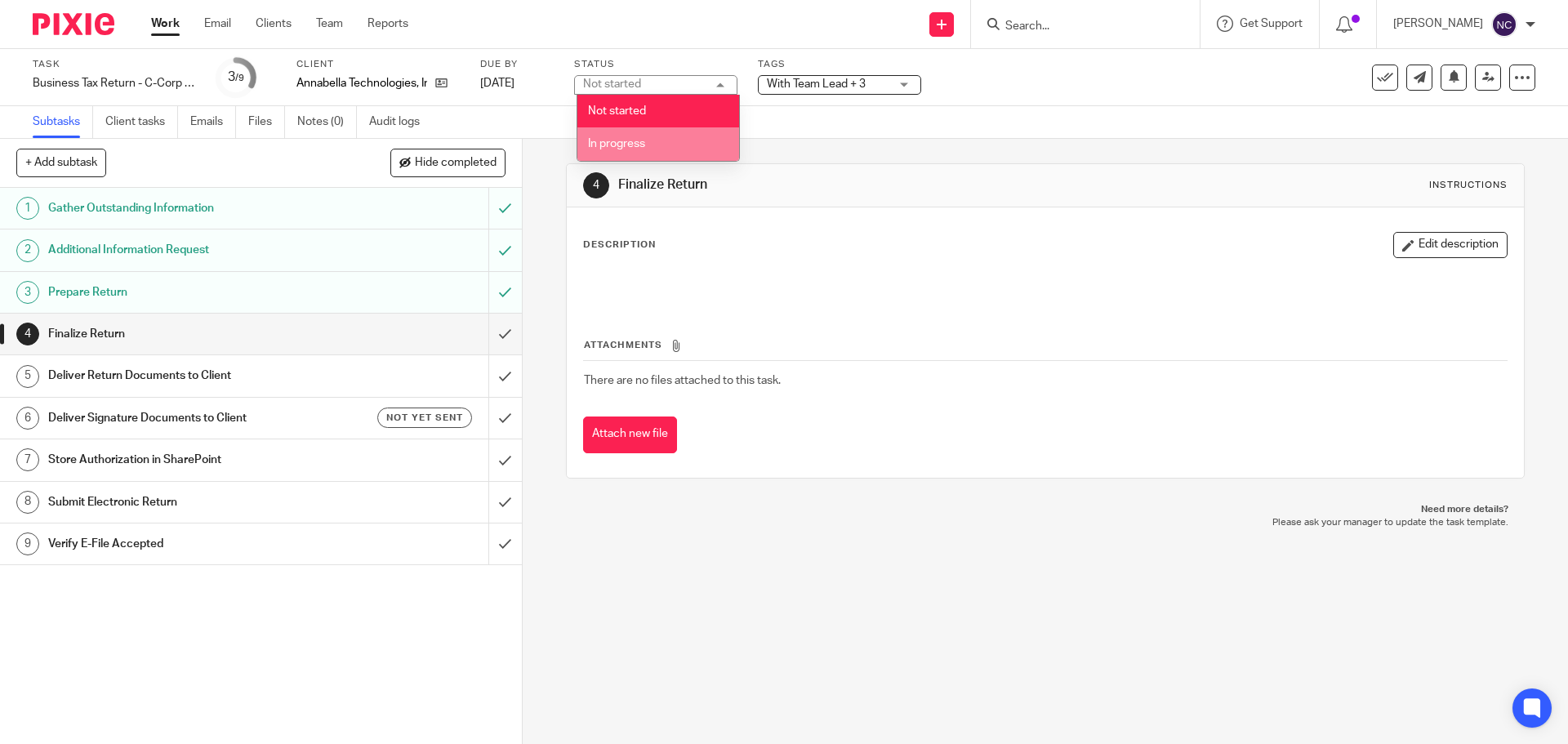
click at [632, 132] on li "In progress" at bounding box center [657, 144] width 162 height 34
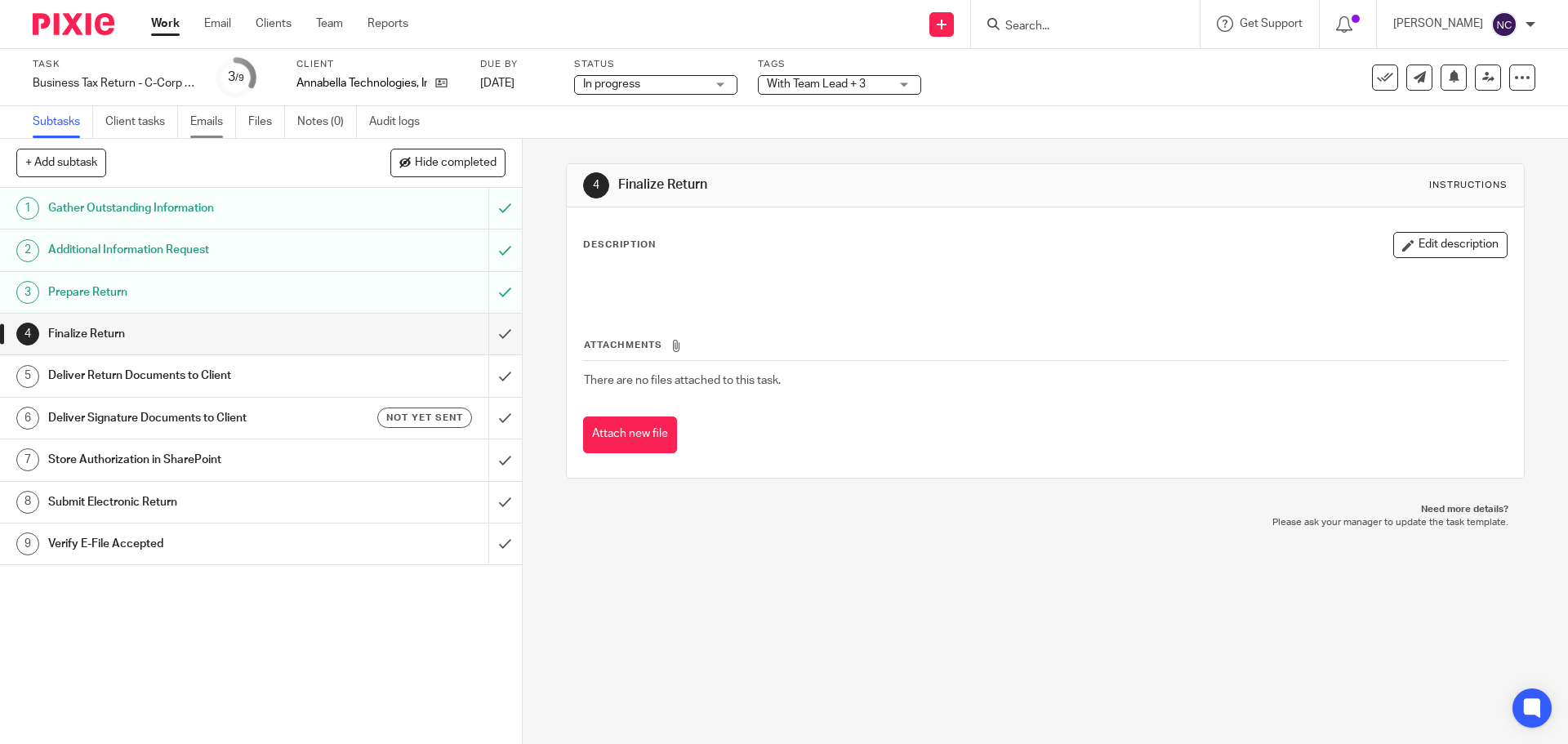
click at [215, 121] on link "Emails" at bounding box center [212, 121] width 46 height 32
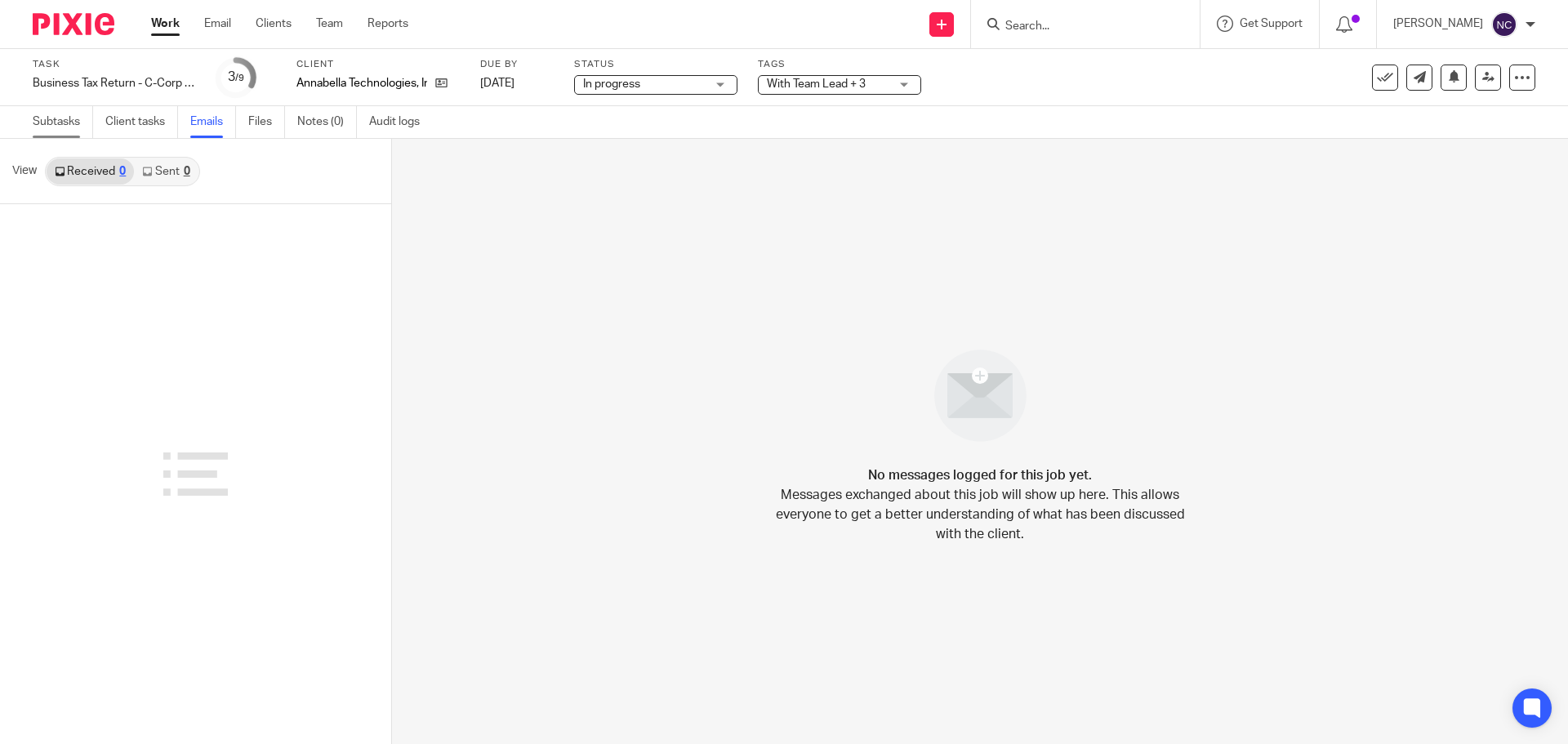
click at [72, 119] on link "Subtasks" at bounding box center [63, 121] width 60 height 32
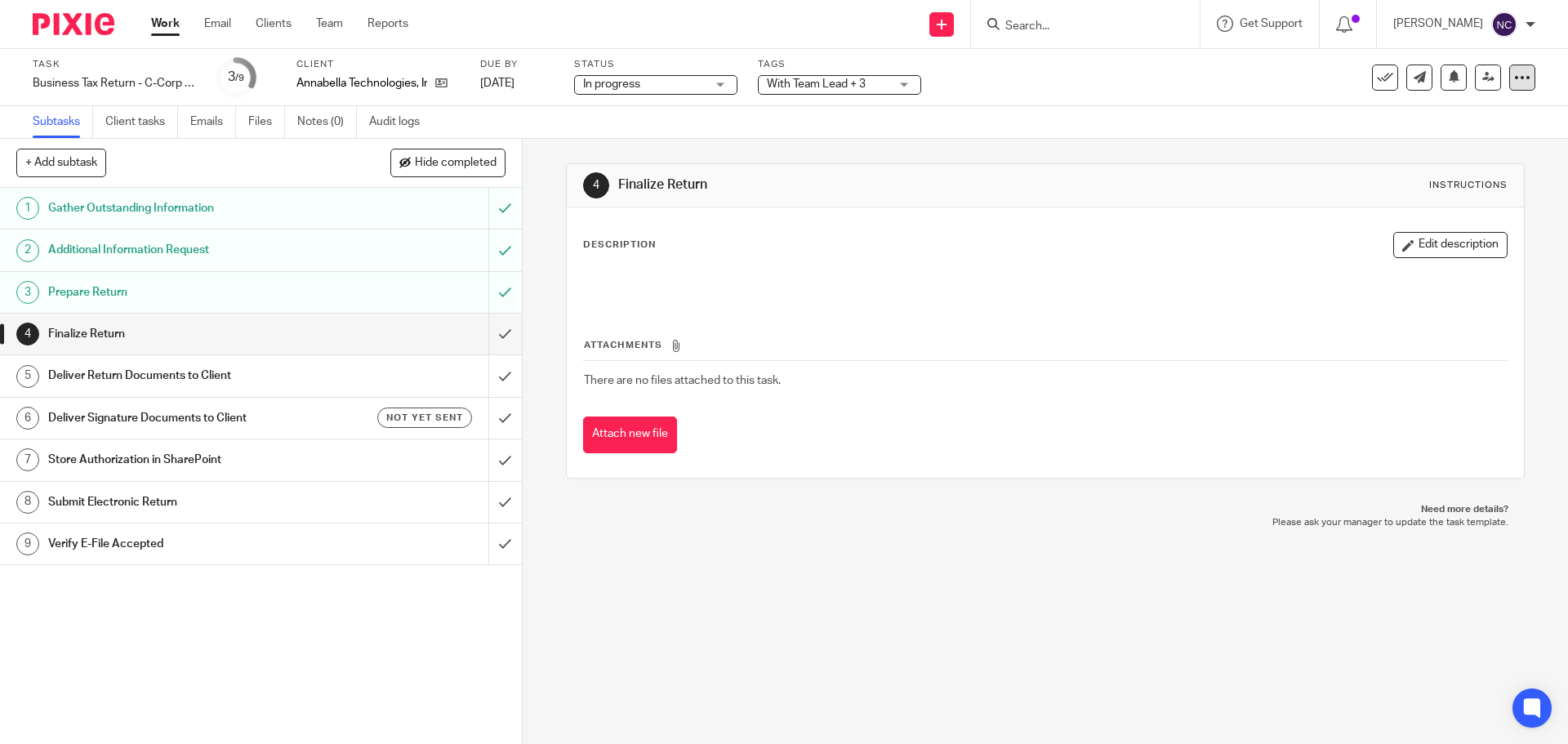
click at [1509, 73] on div at bounding box center [1521, 78] width 26 height 26
click at [893, 663] on div "4 Finalize Return Instructions Description Edit description Attachments There a…" at bounding box center [1045, 441] width 1045 height 605
click at [229, 291] on h1 "Prepare Return" at bounding box center [189, 292] width 282 height 24
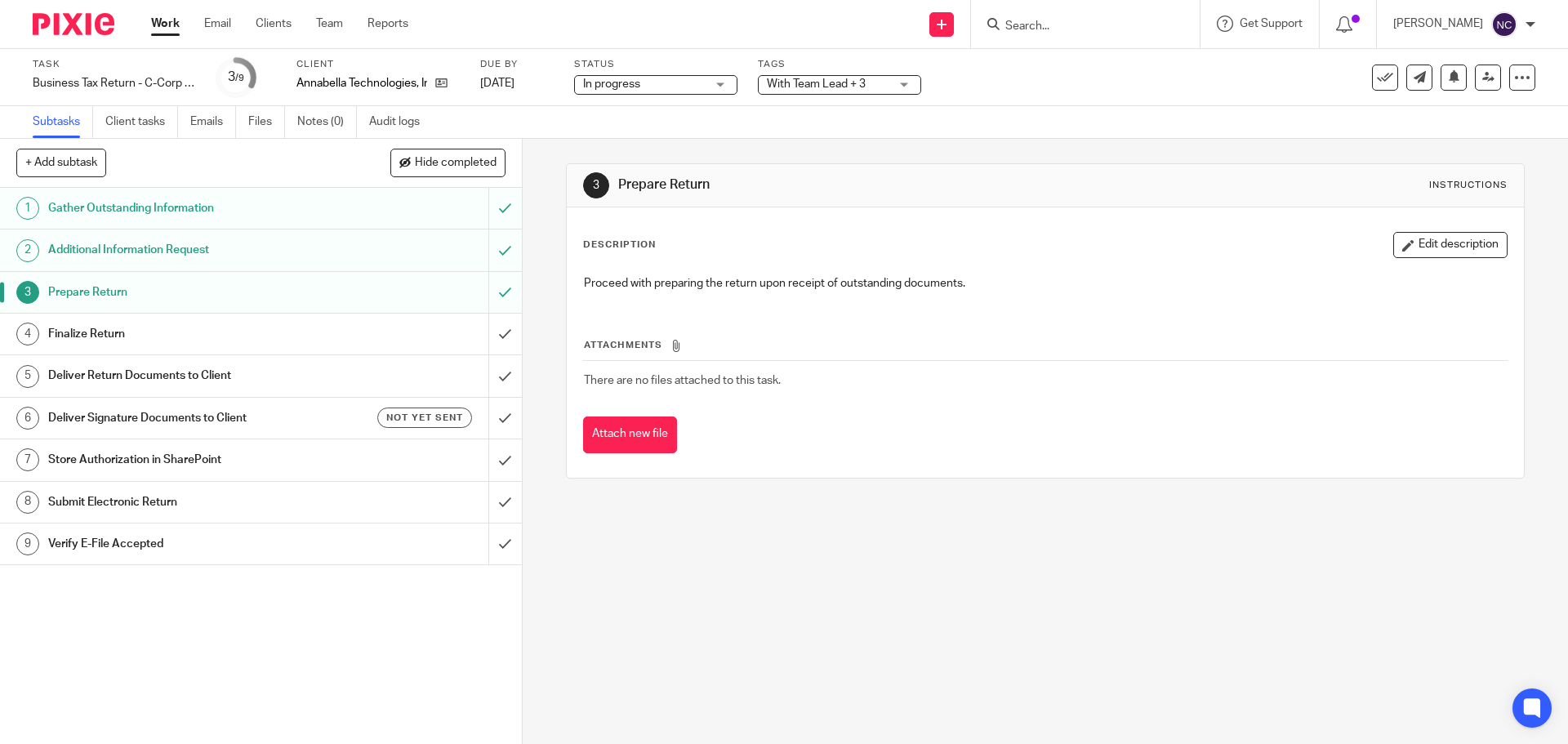
click at [225, 243] on h1 "Additional Information Request" at bounding box center [189, 249] width 282 height 24
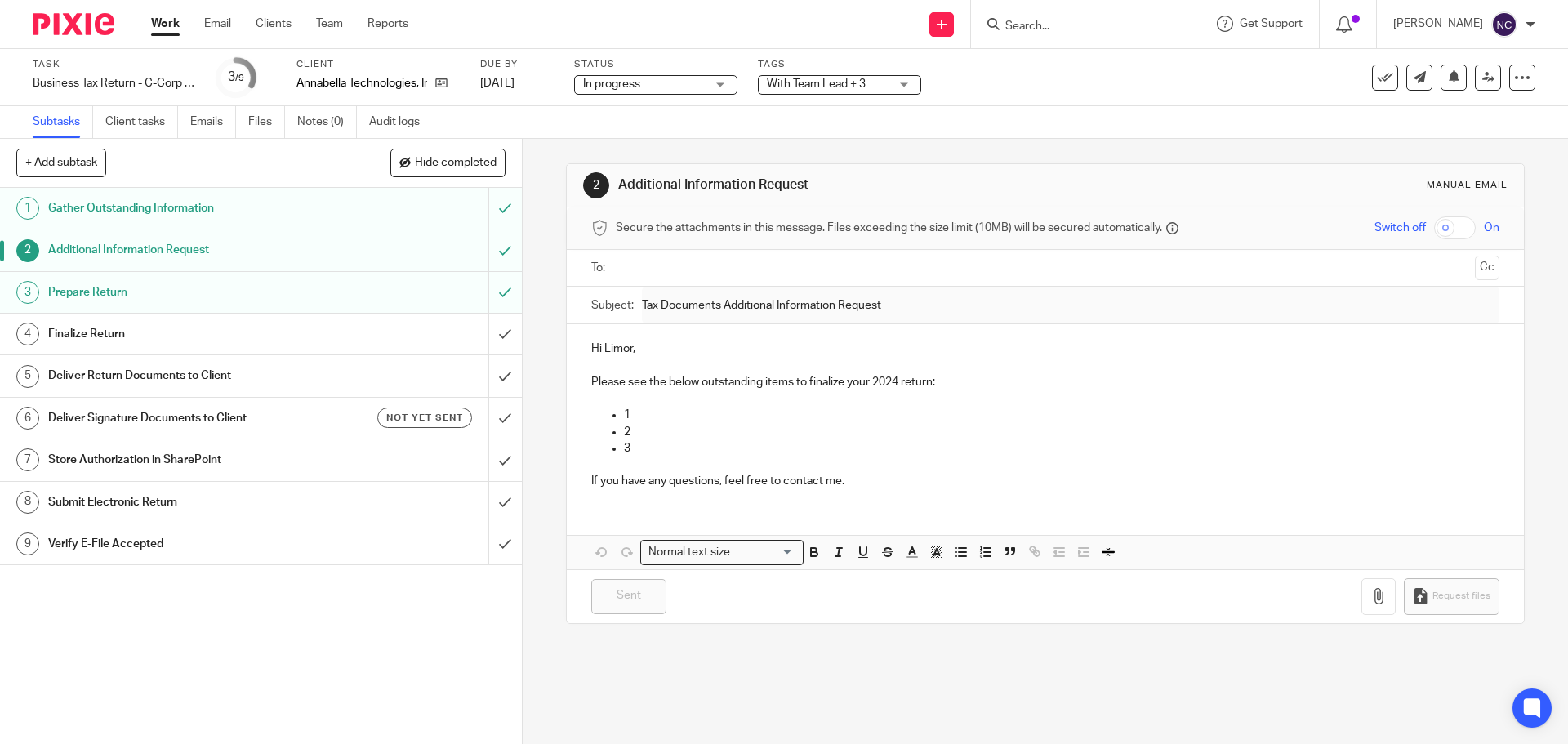
click at [226, 207] on h1 "Gather Outstanding Information" at bounding box center [189, 208] width 282 height 24
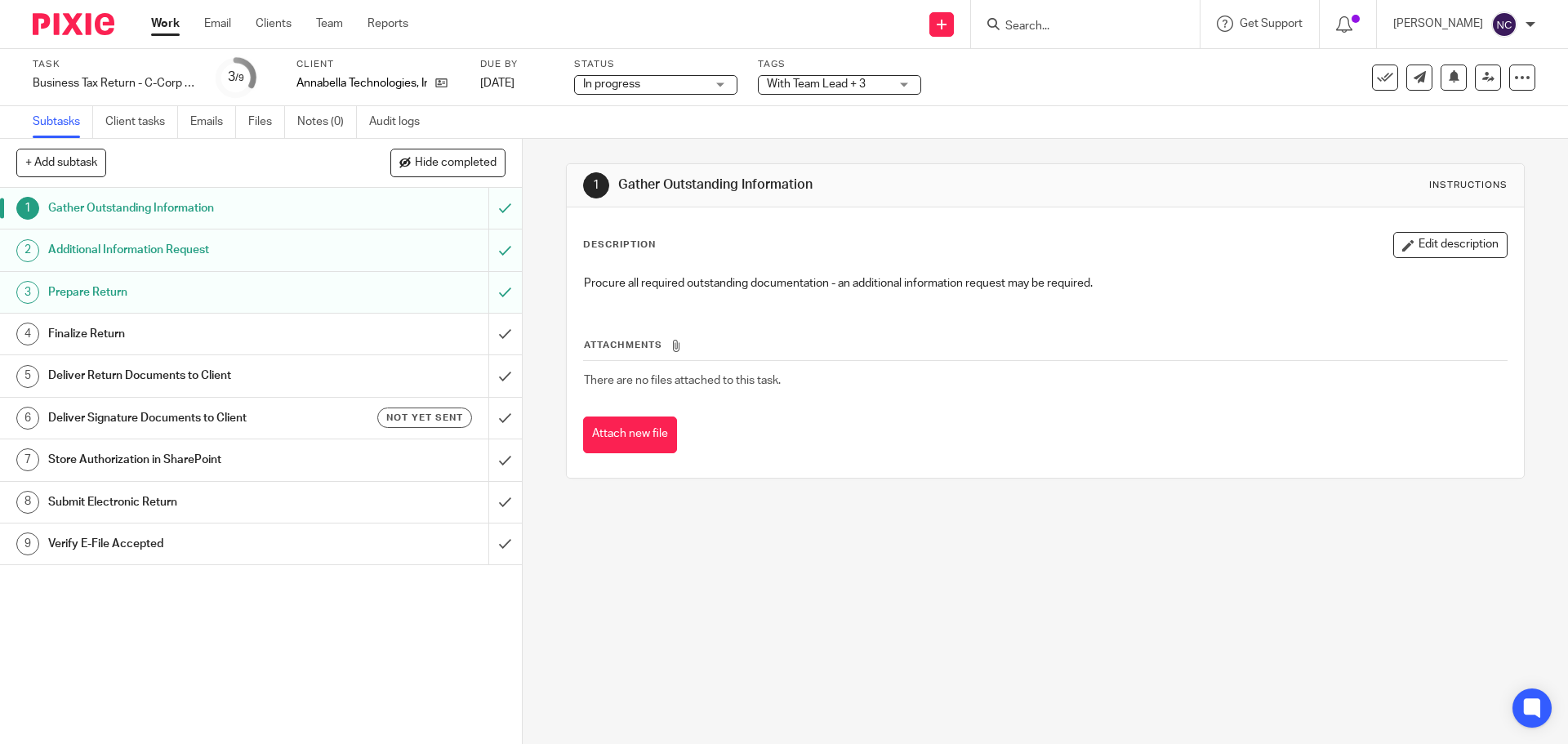
click at [171, 240] on h1 "Additional Information Request" at bounding box center [189, 249] width 282 height 24
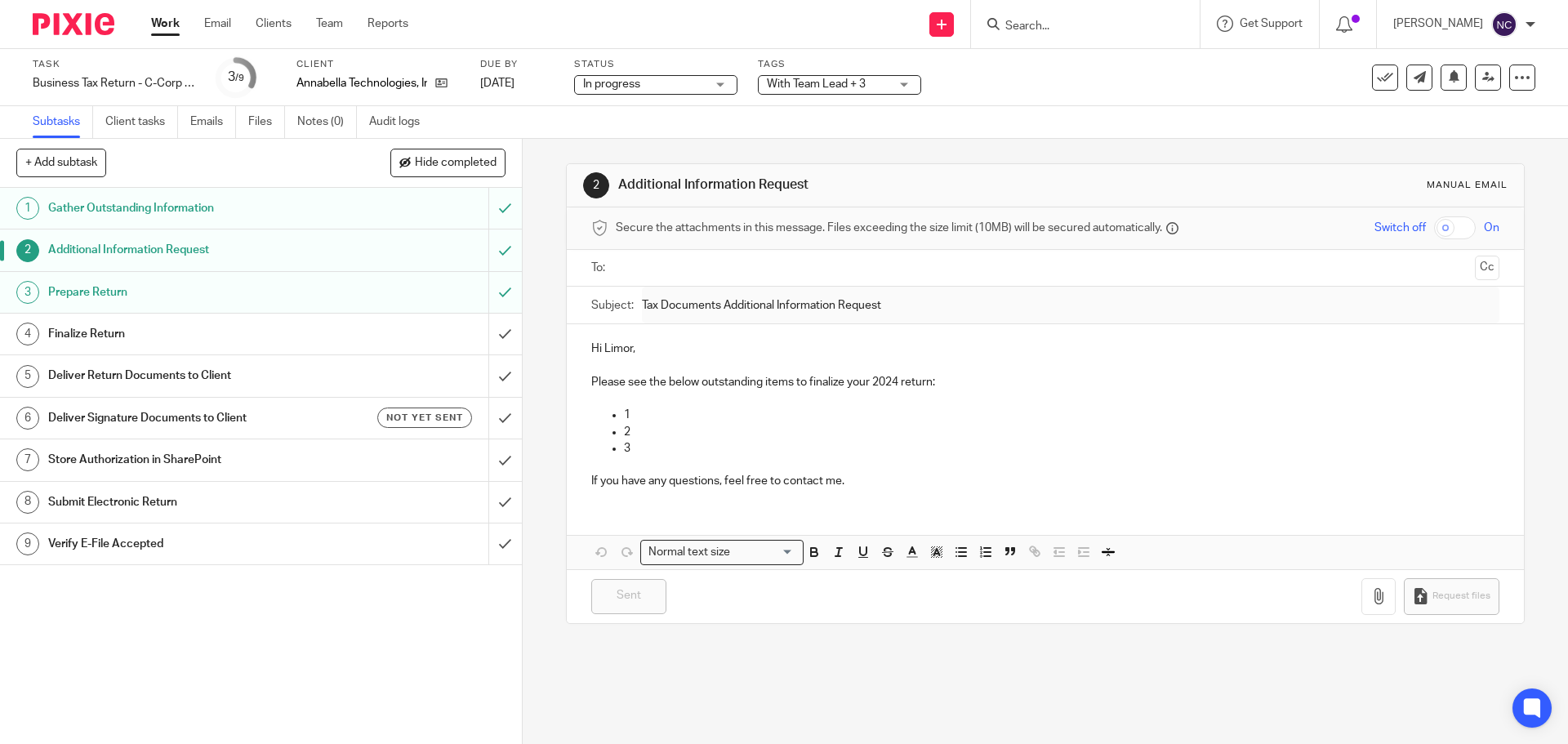
click at [124, 291] on h1 "Prepare Return" at bounding box center [189, 292] width 282 height 24
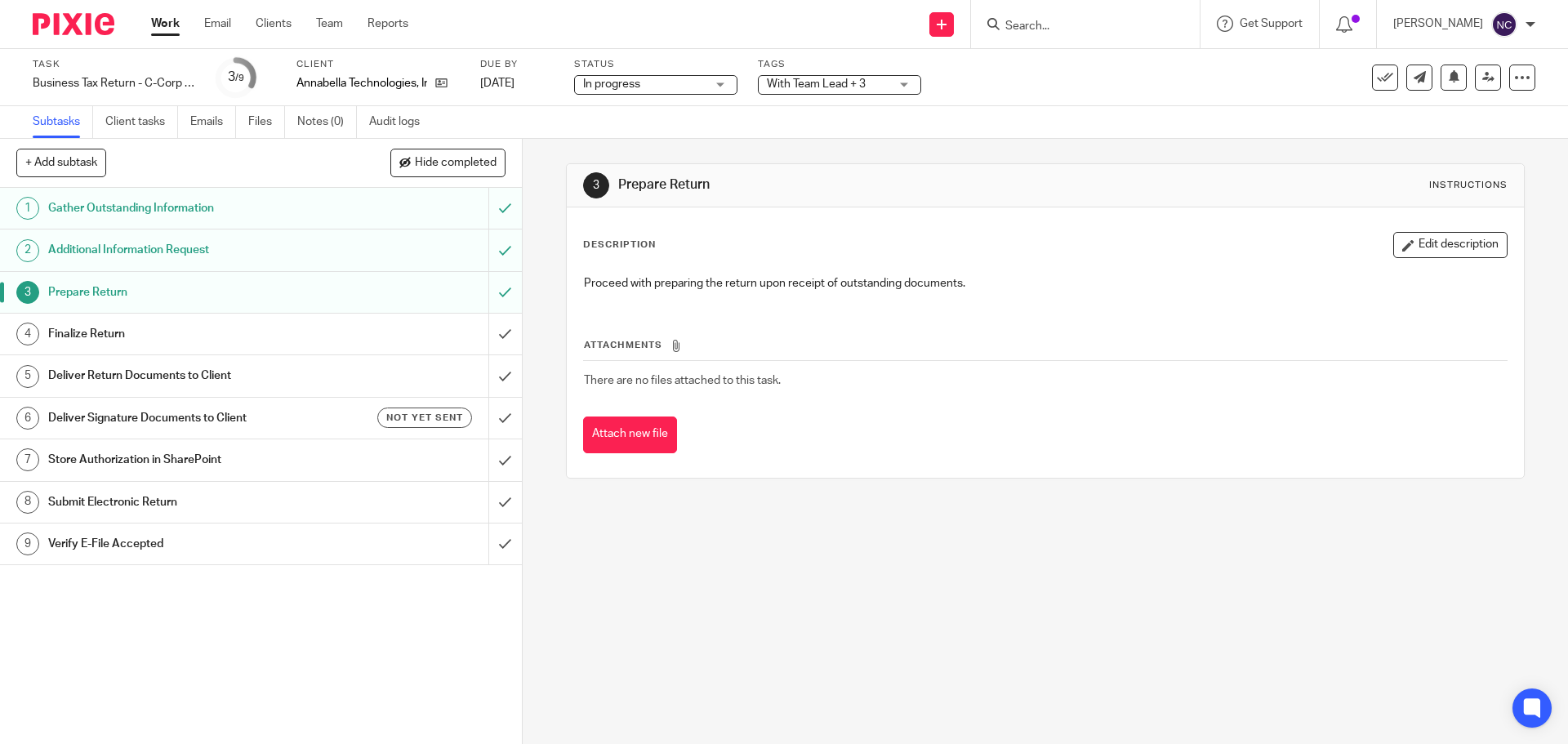
click at [115, 333] on h1 "Finalize Return" at bounding box center [189, 334] width 282 height 24
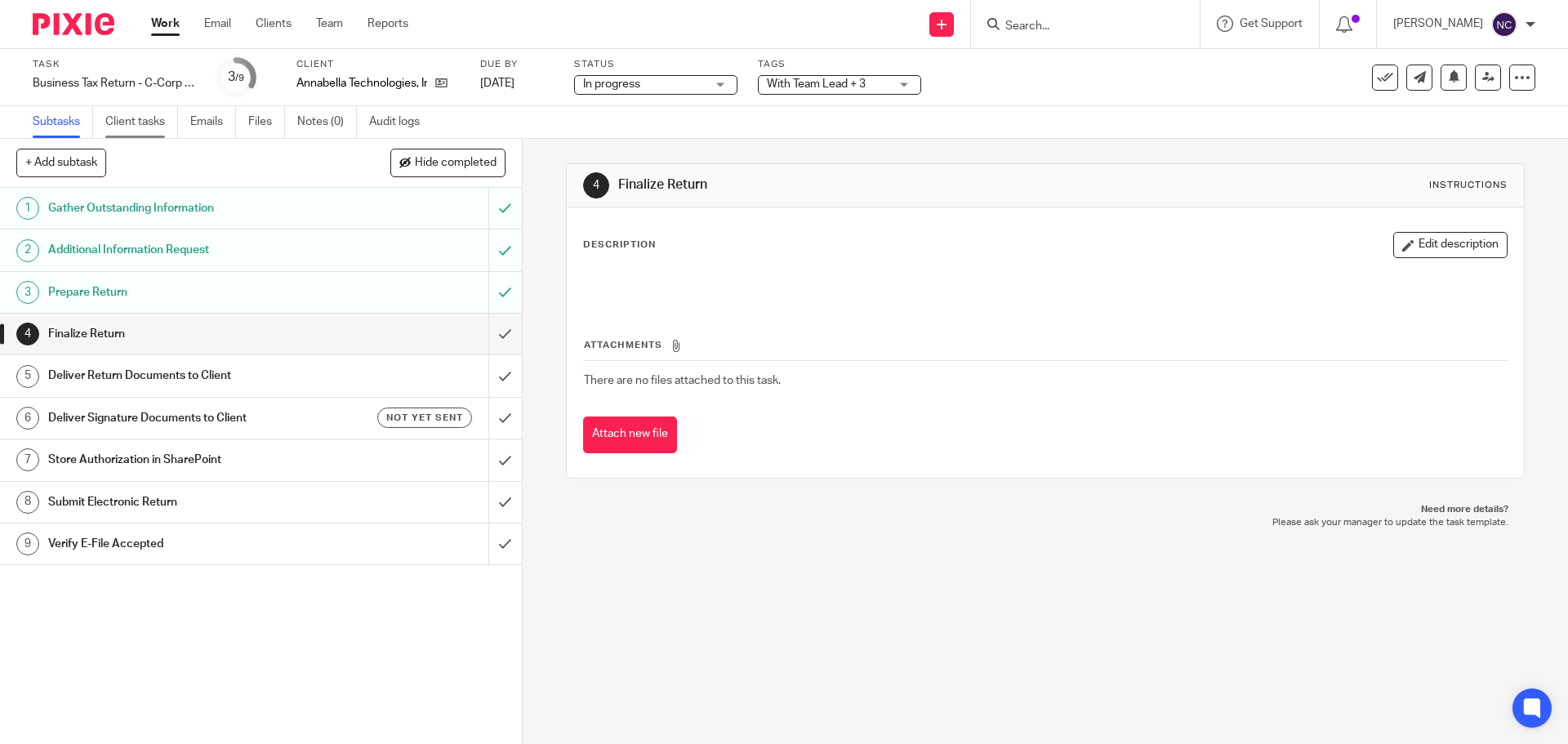
click at [137, 116] on link "Client tasks" at bounding box center [142, 121] width 73 height 32
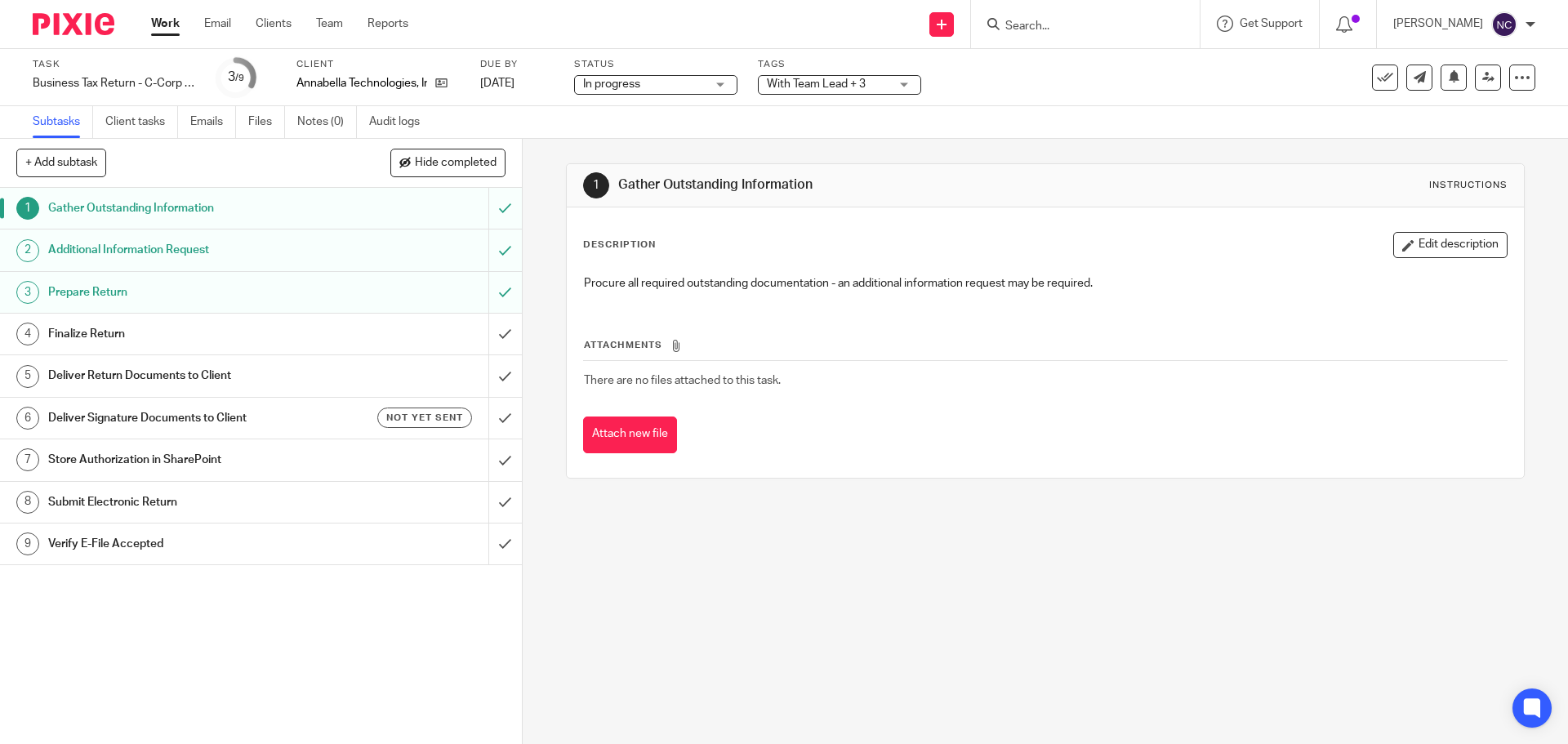
click at [65, 32] on img at bounding box center [74, 23] width 81 height 22
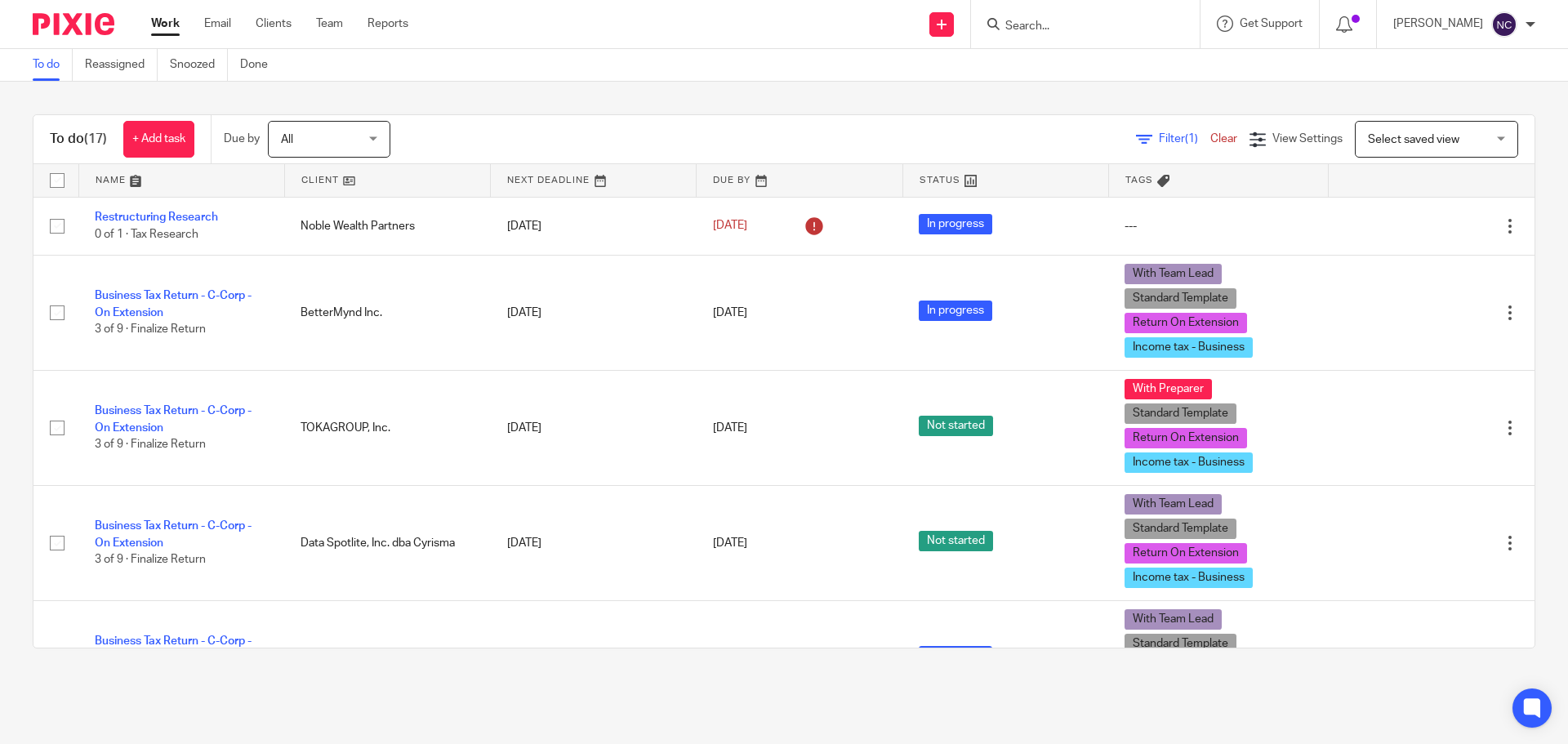
click at [1048, 181] on link at bounding box center [1005, 180] width 205 height 33
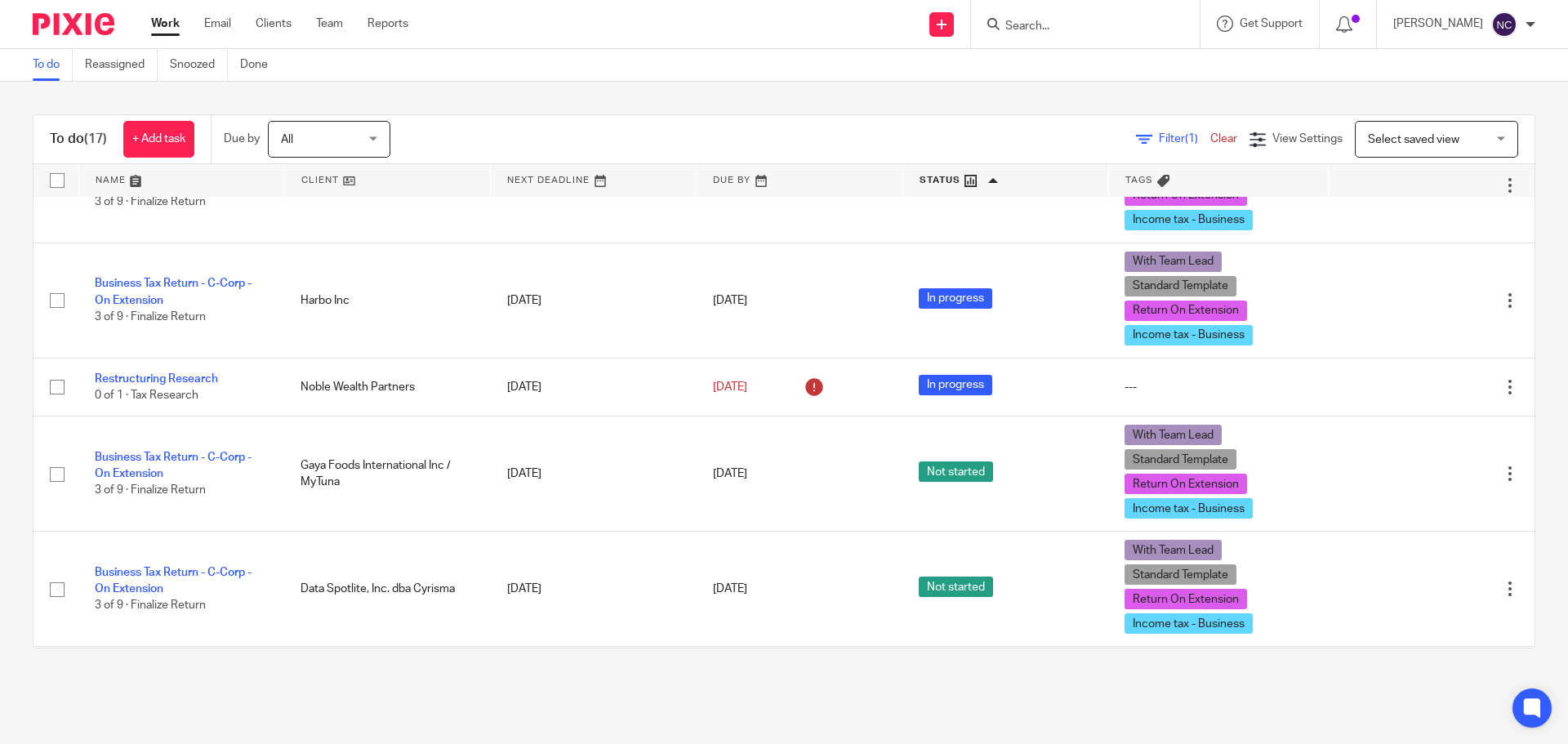
scroll to position [490, 0]
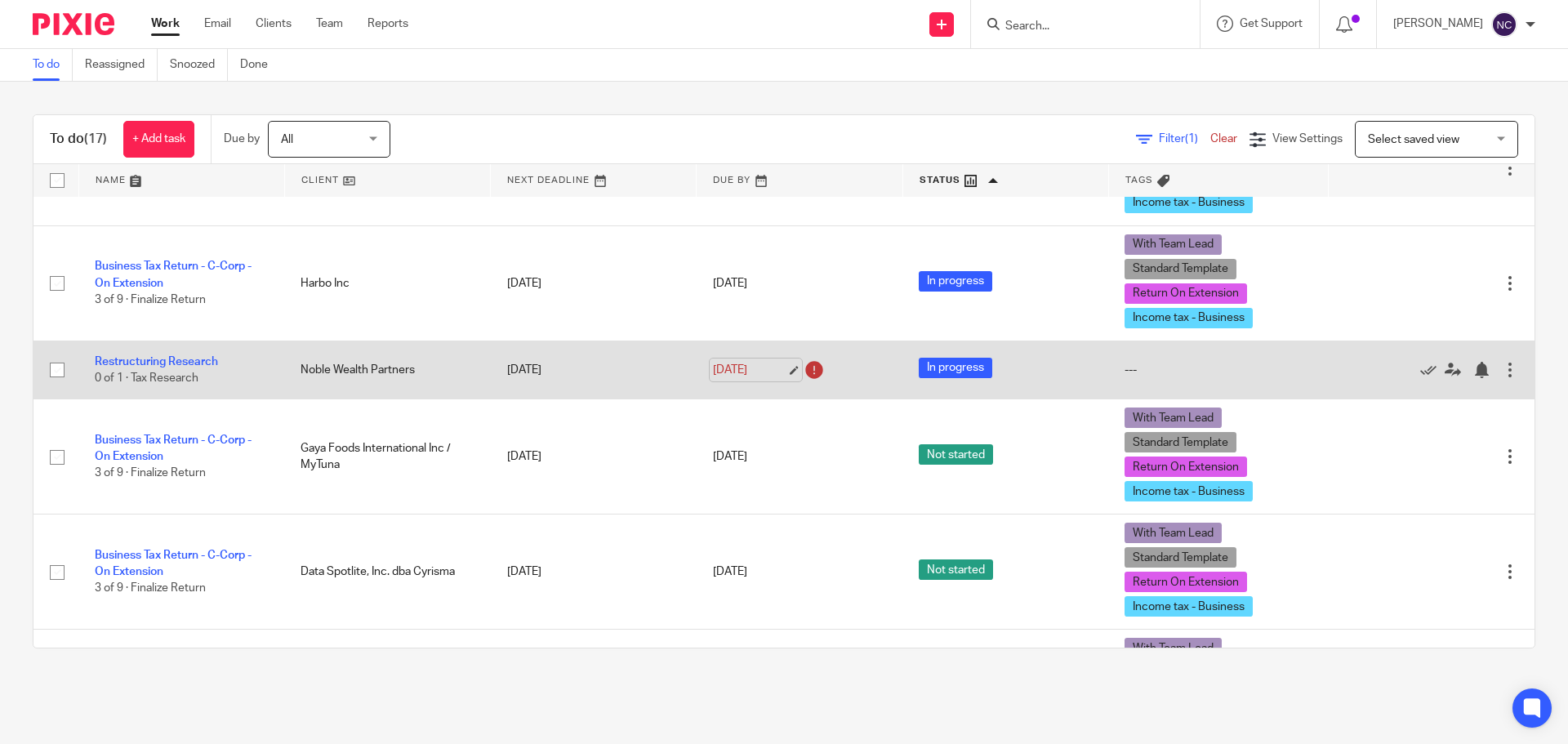
click at [772, 370] on link "[DATE]" at bounding box center [750, 371] width 74 height 17
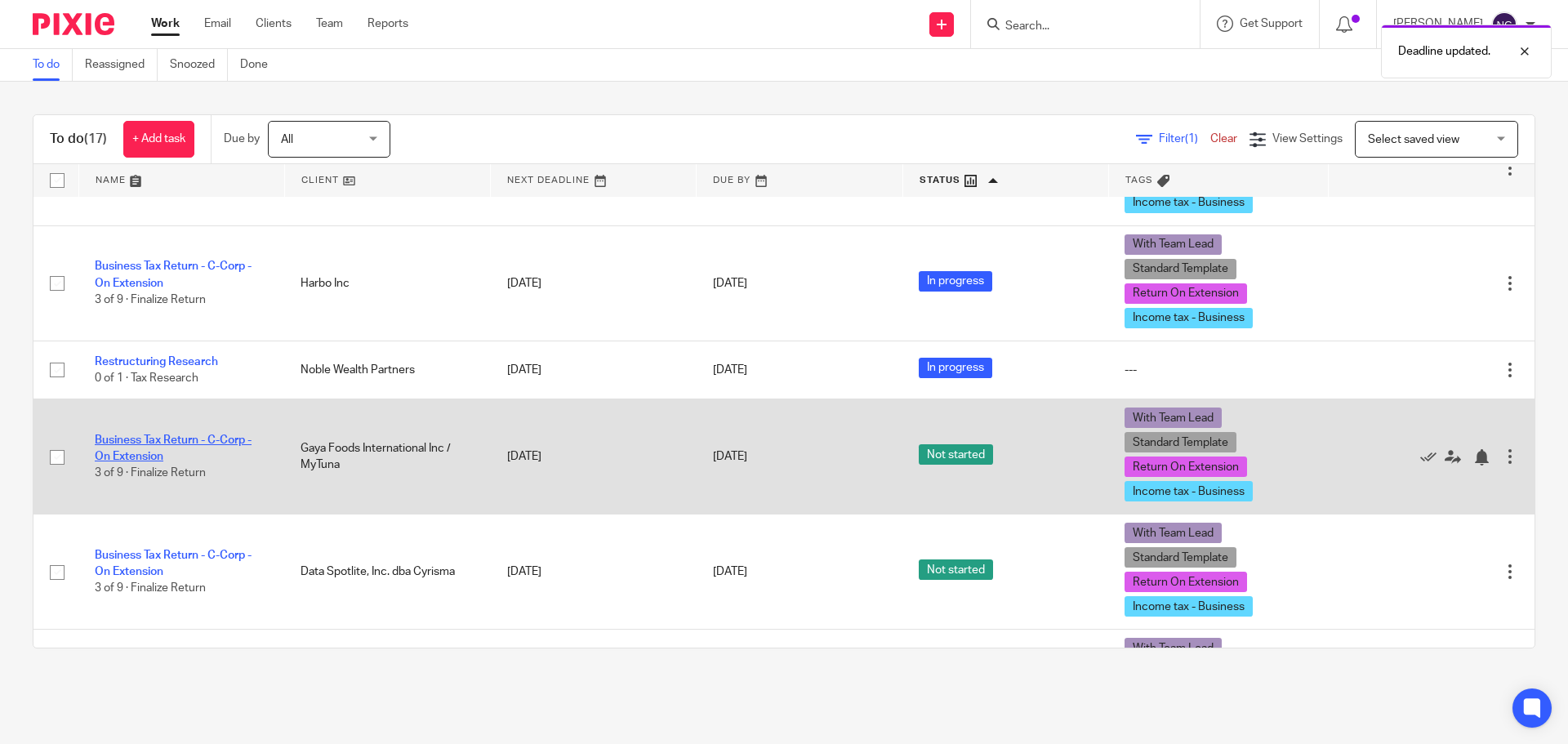
click at [165, 437] on link "Business Tax Return - C-Corp - On Extension" at bounding box center [174, 448] width 157 height 28
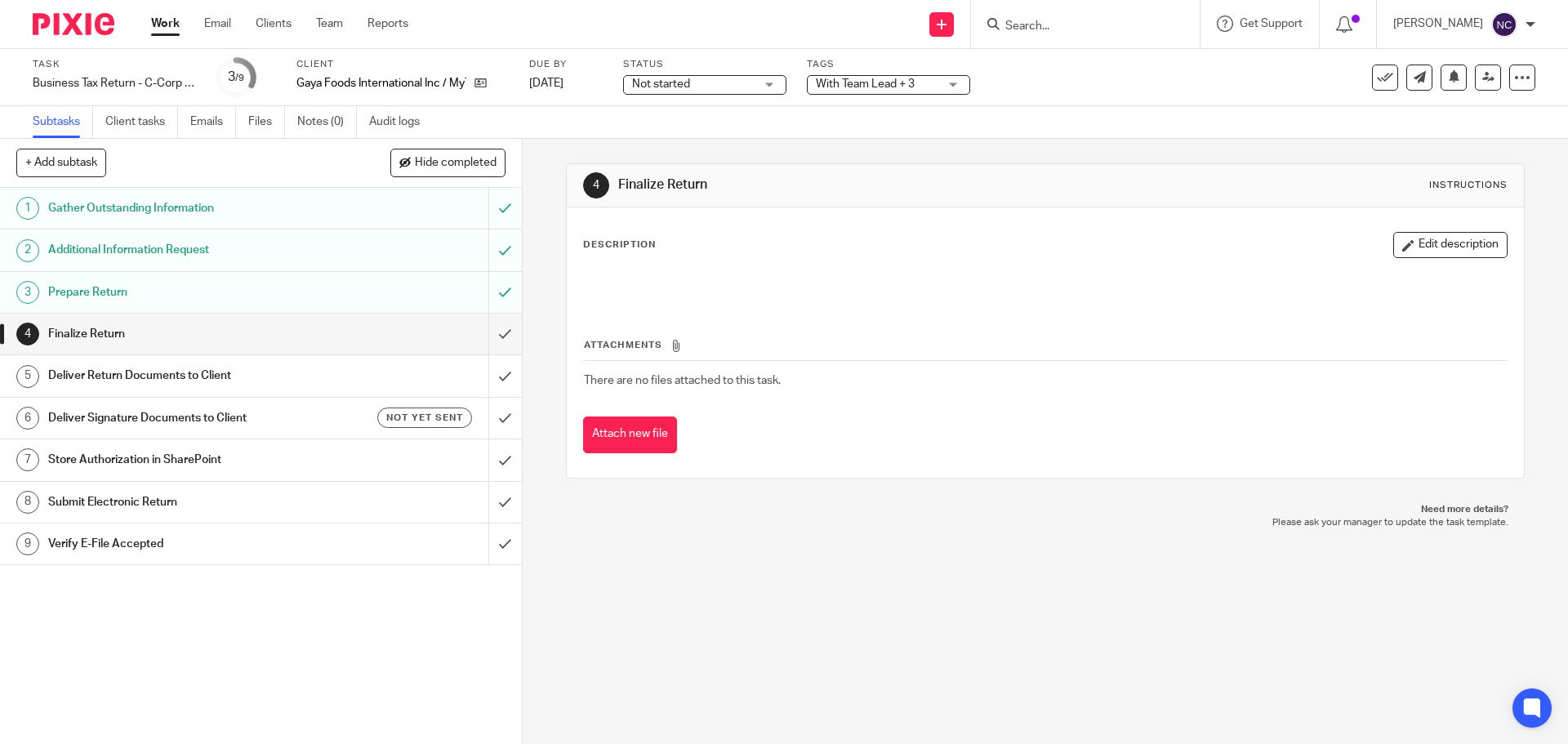
click at [720, 86] on span "Not started" at bounding box center [693, 84] width 122 height 17
click at [684, 143] on span "In progress" at bounding box center [666, 144] width 57 height 12
click at [312, 125] on link "Notes (0)" at bounding box center [326, 121] width 59 height 32
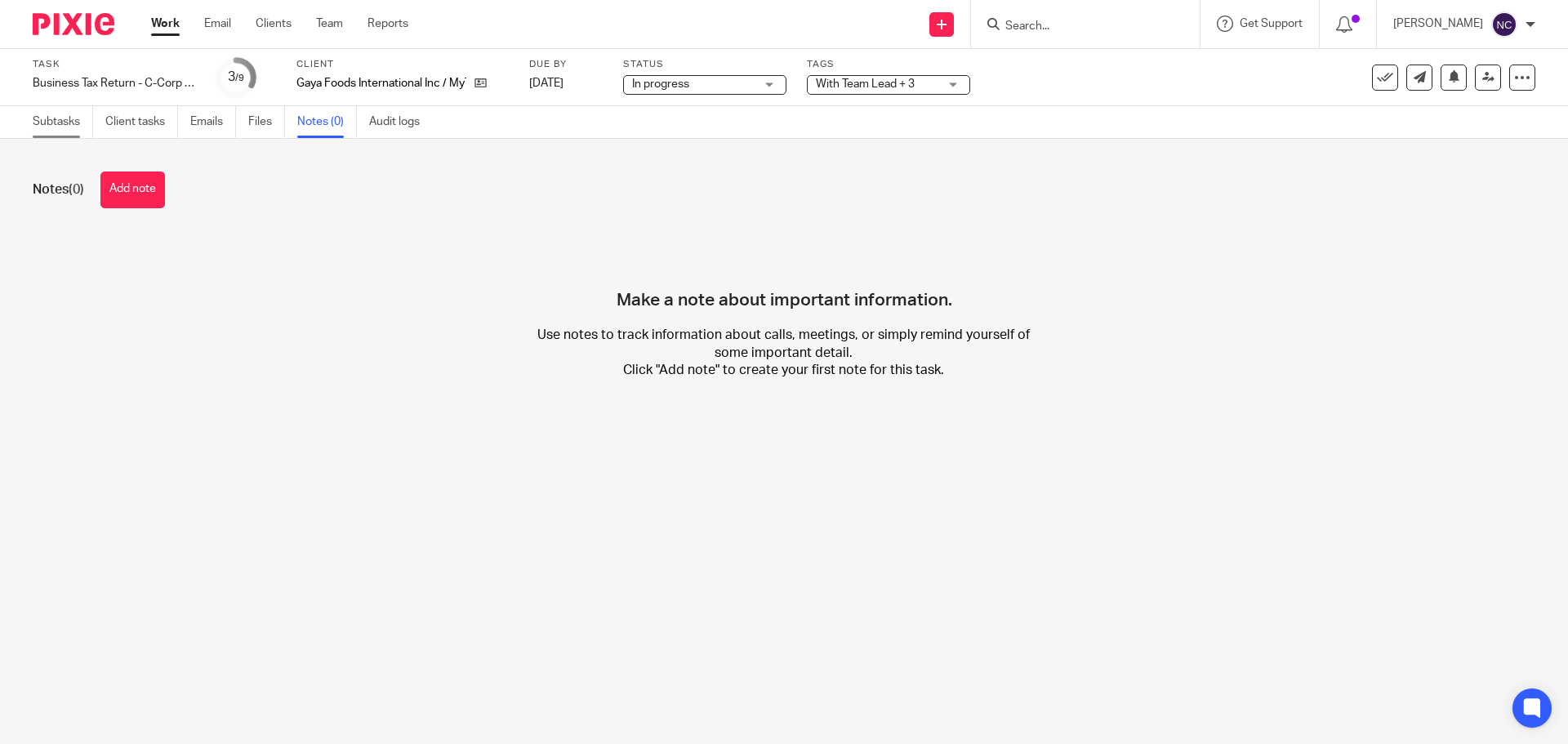
click at [65, 121] on link "Subtasks" at bounding box center [63, 121] width 60 height 32
